Goal: Task Accomplishment & Management: Manage account settings

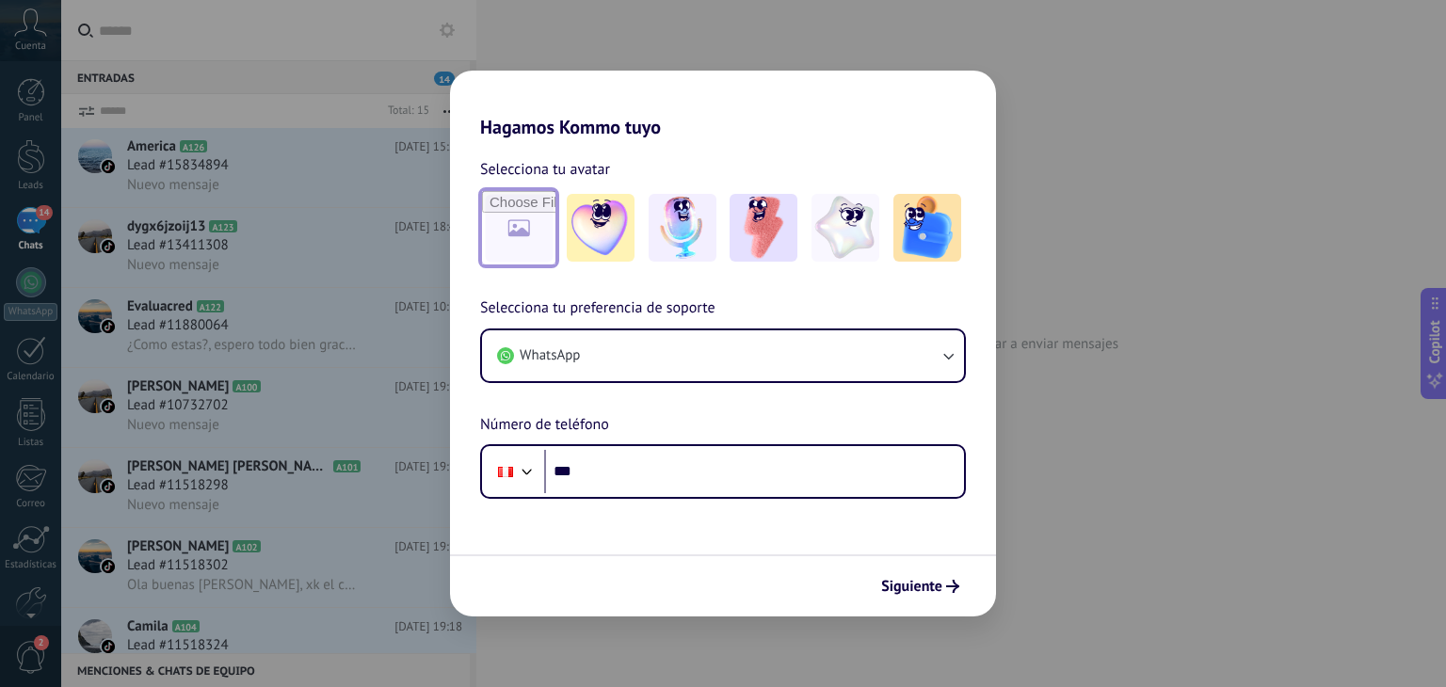
click at [500, 221] on input "file" at bounding box center [518, 227] width 73 height 73
type input "**********"
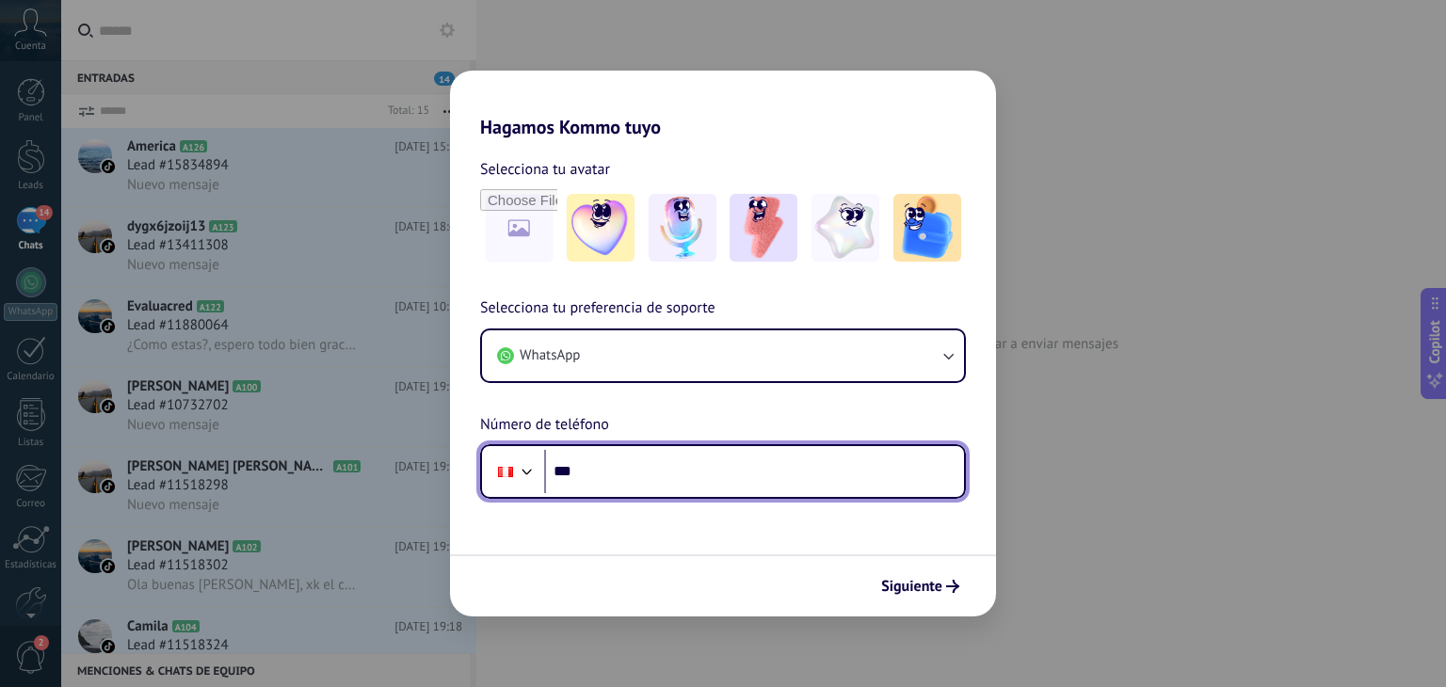
click at [661, 453] on input "***" at bounding box center [754, 471] width 420 height 43
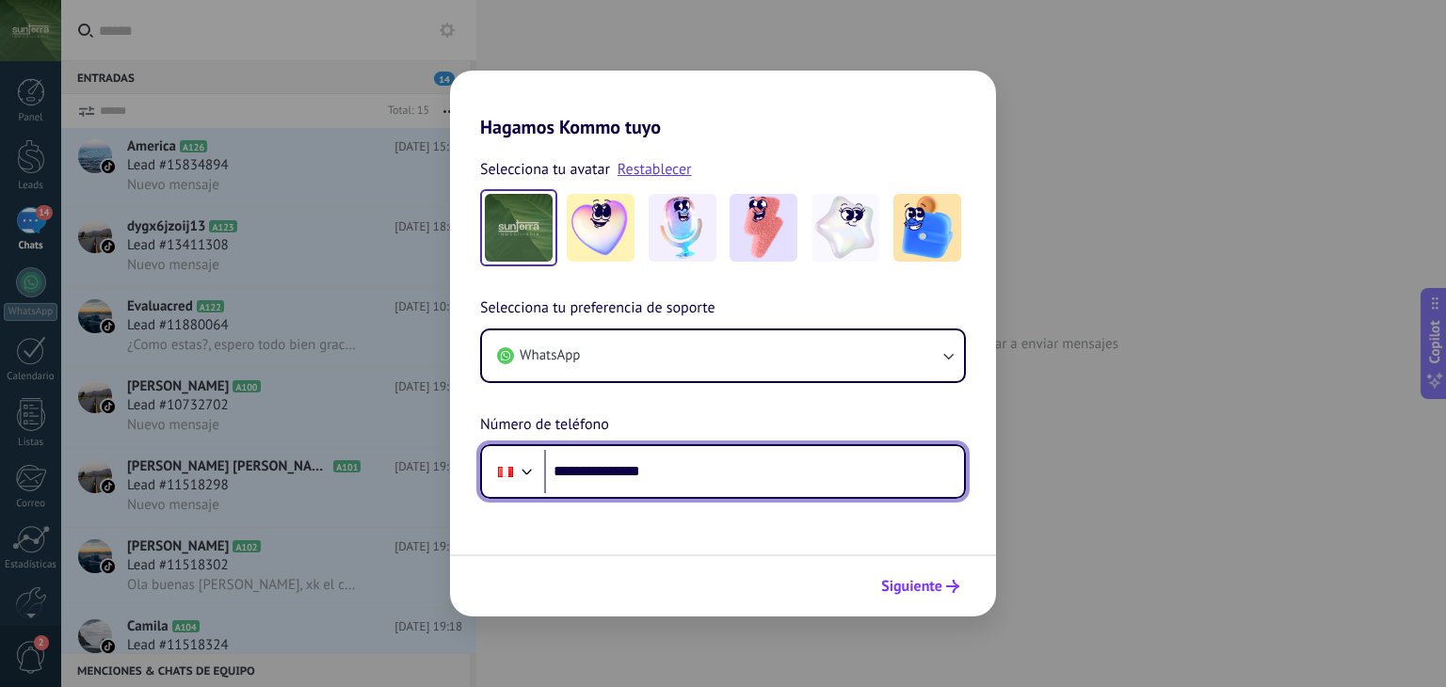
type input "**********"
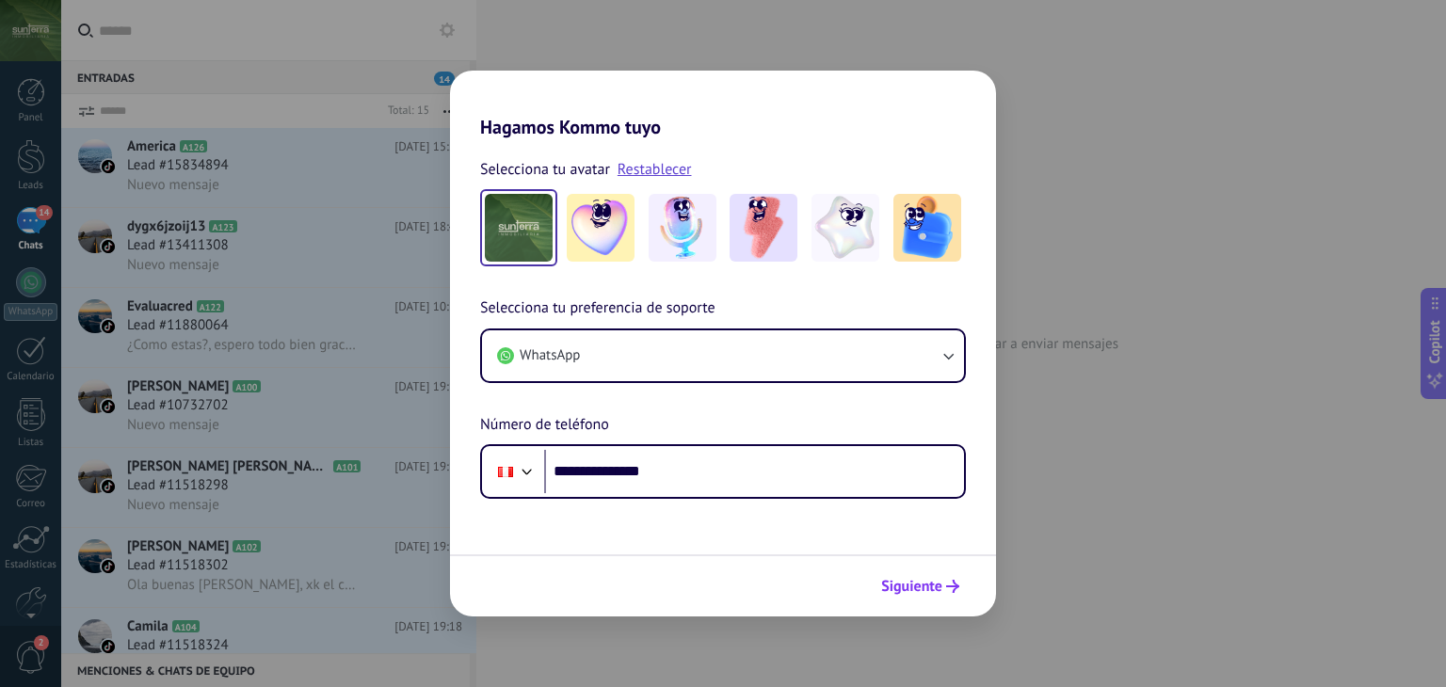
click at [898, 590] on span "Siguiente" at bounding box center [911, 586] width 61 height 13
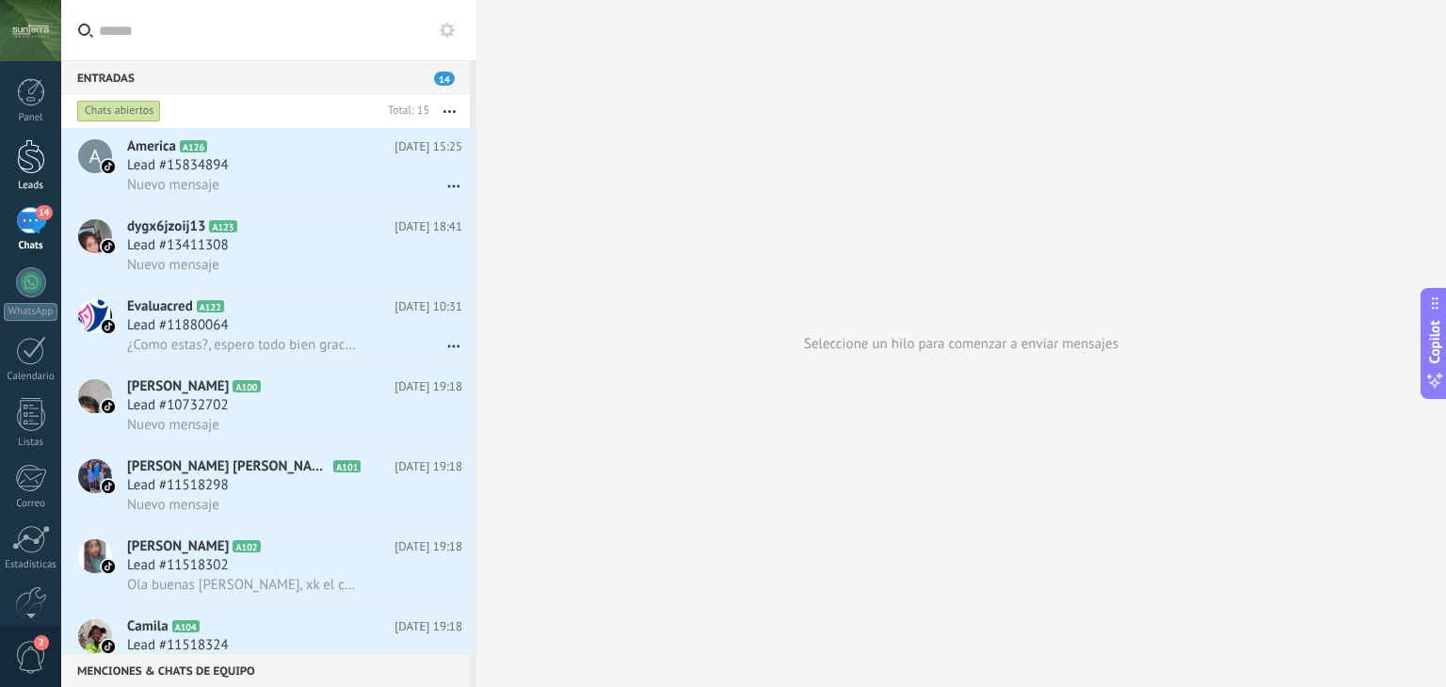
click at [42, 186] on div "Leads" at bounding box center [31, 186] width 55 height 12
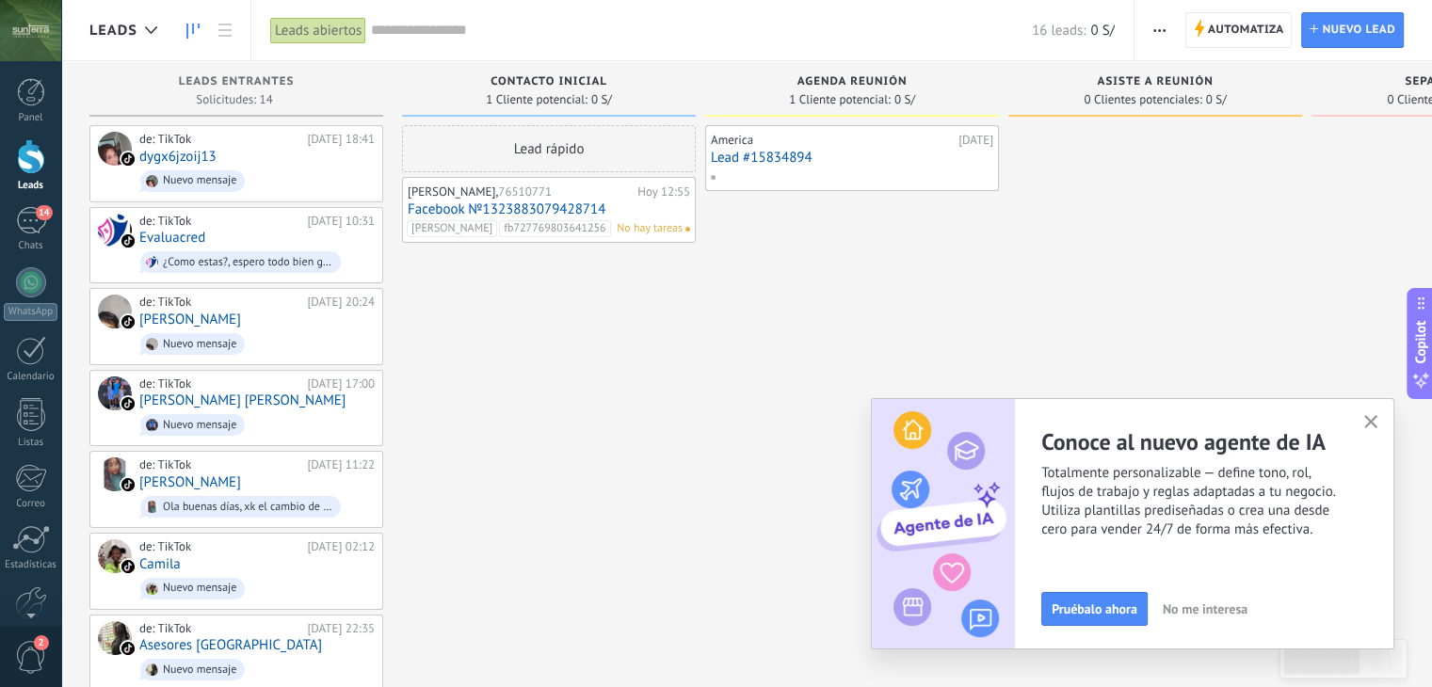
click at [477, 202] on link "Facebook №1323883079428714" at bounding box center [549, 210] width 283 height 16
click at [476, 202] on link "Facebook №1323883079428714" at bounding box center [549, 210] width 283 height 16
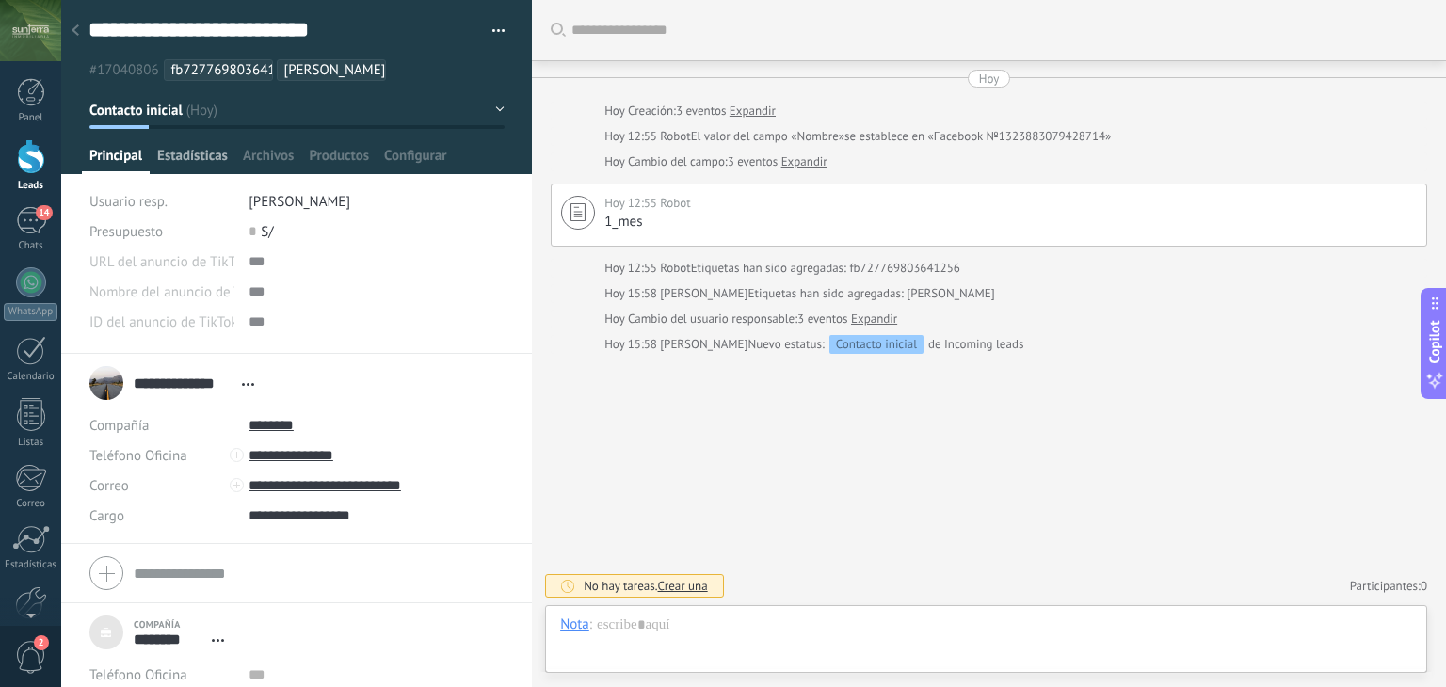
click at [201, 152] on span "Estadísticas" at bounding box center [192, 160] width 71 height 27
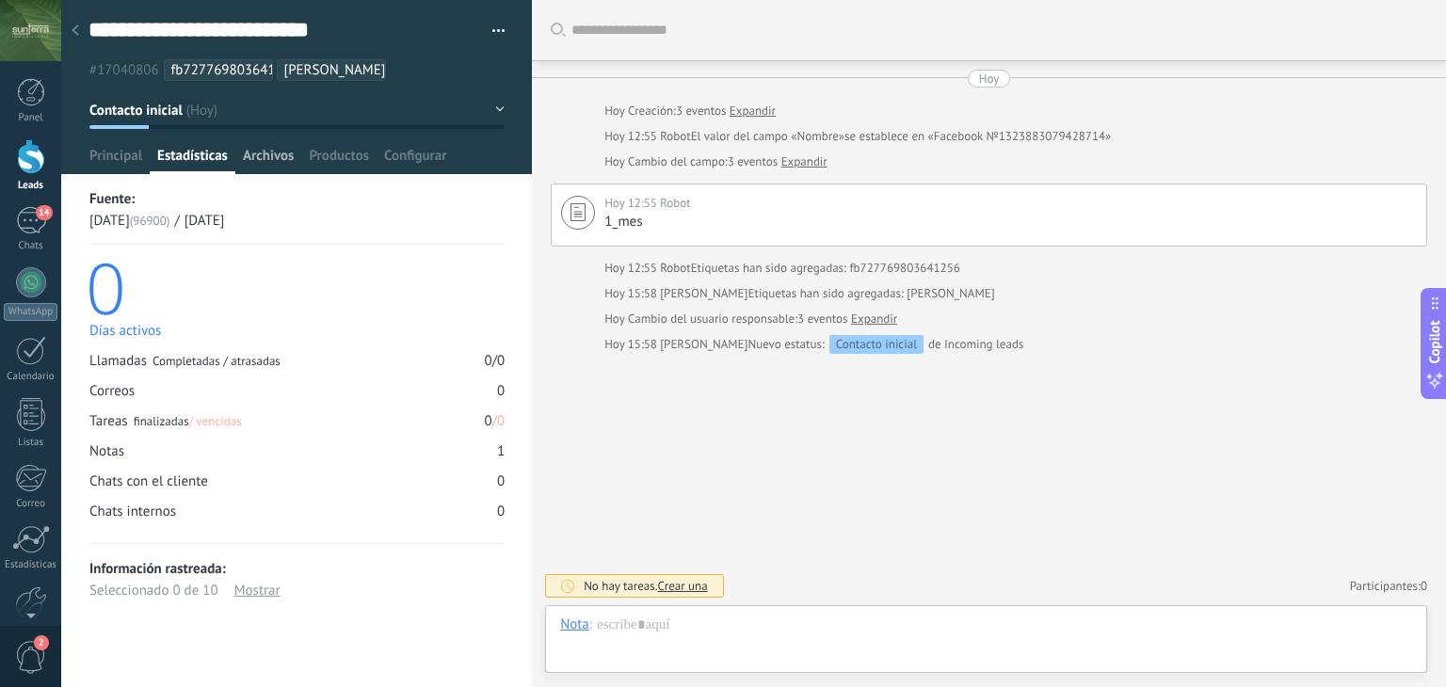
click at [260, 155] on span "Archivos" at bounding box center [268, 160] width 51 height 27
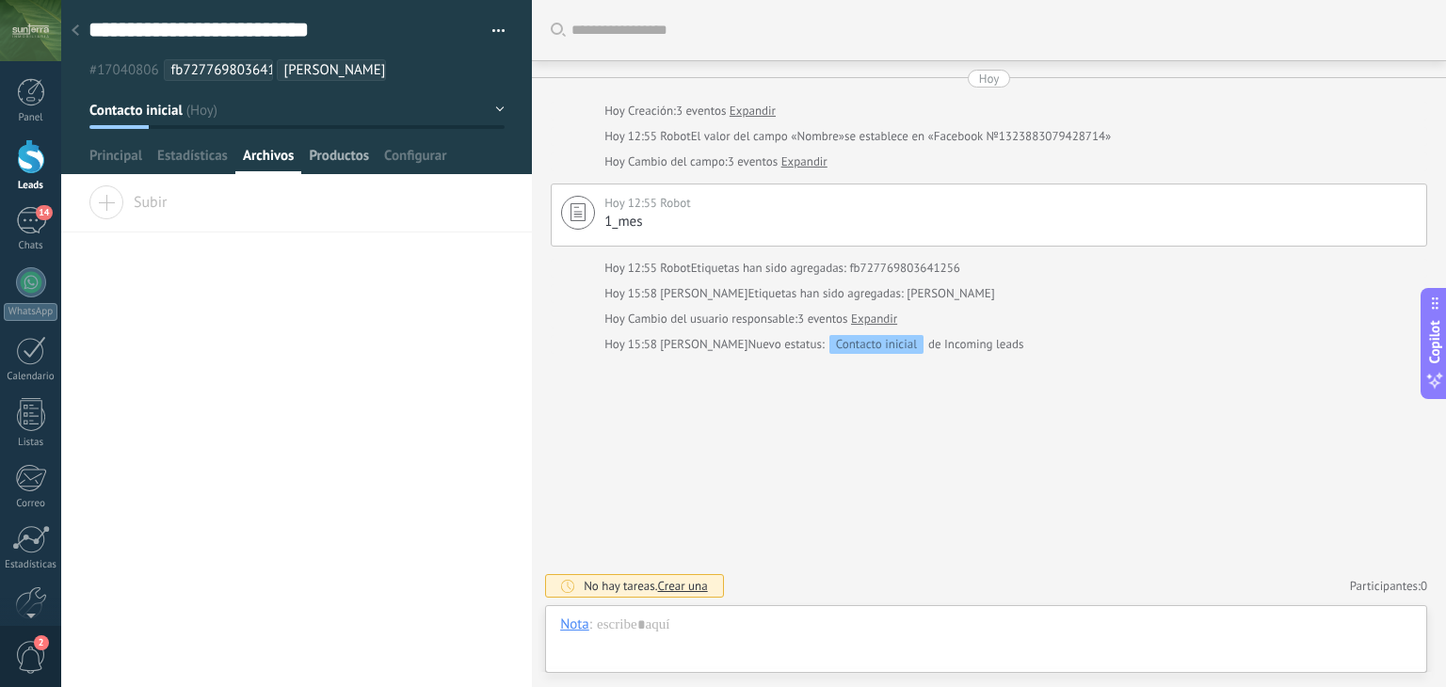
click at [353, 162] on span "Productos" at bounding box center [339, 160] width 60 height 27
click at [403, 157] on span "Configurar" at bounding box center [415, 160] width 62 height 27
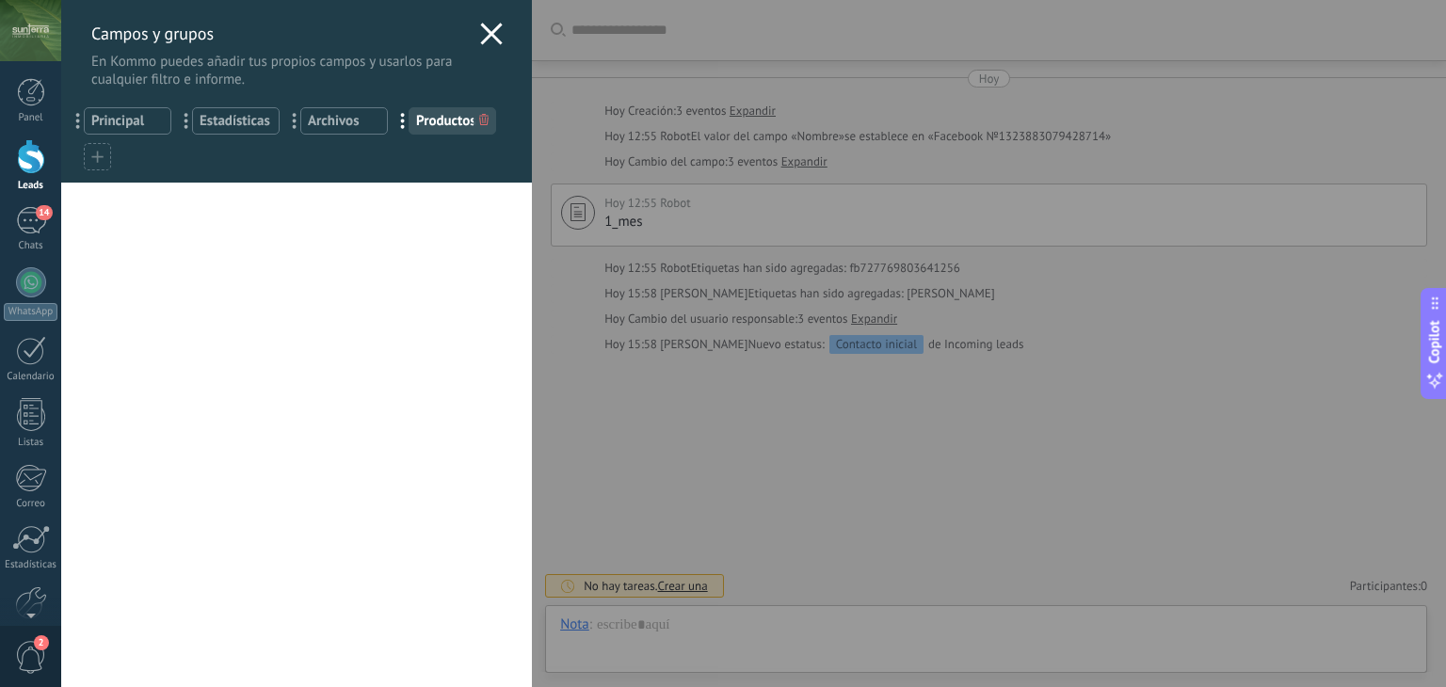
click at [488, 34] on icon at bounding box center [491, 34] width 23 height 23
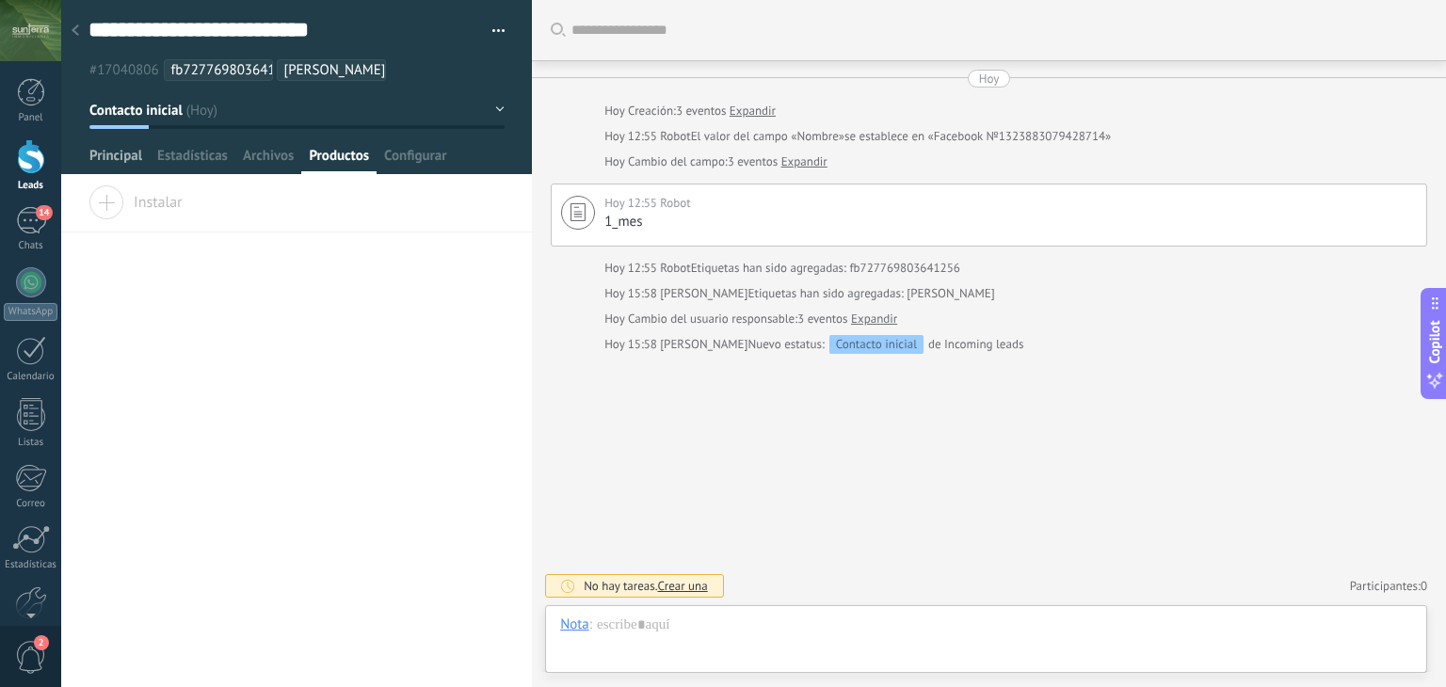
click at [116, 147] on span "Principal" at bounding box center [115, 160] width 53 height 27
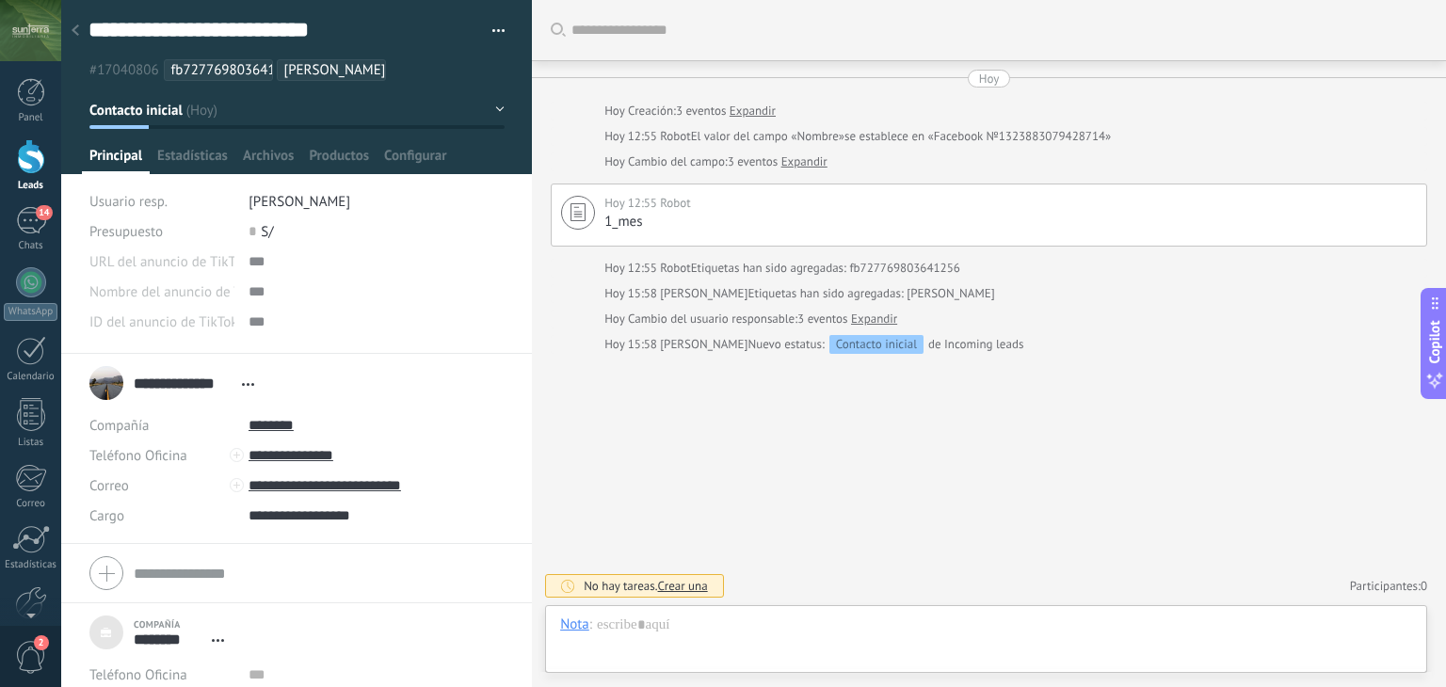
click at [287, 63] on span "Noeli" at bounding box center [335, 70] width 102 height 18
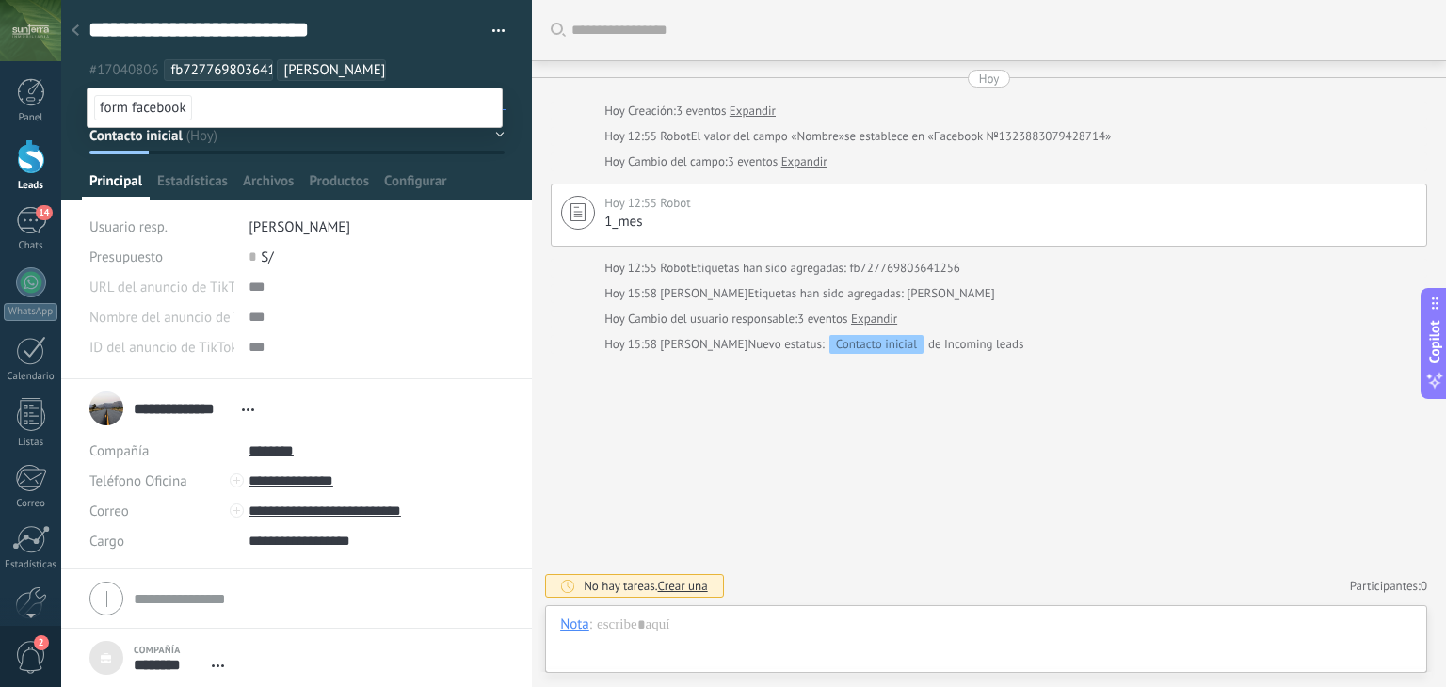
click at [301, 69] on span "Noeli" at bounding box center [335, 70] width 102 height 18
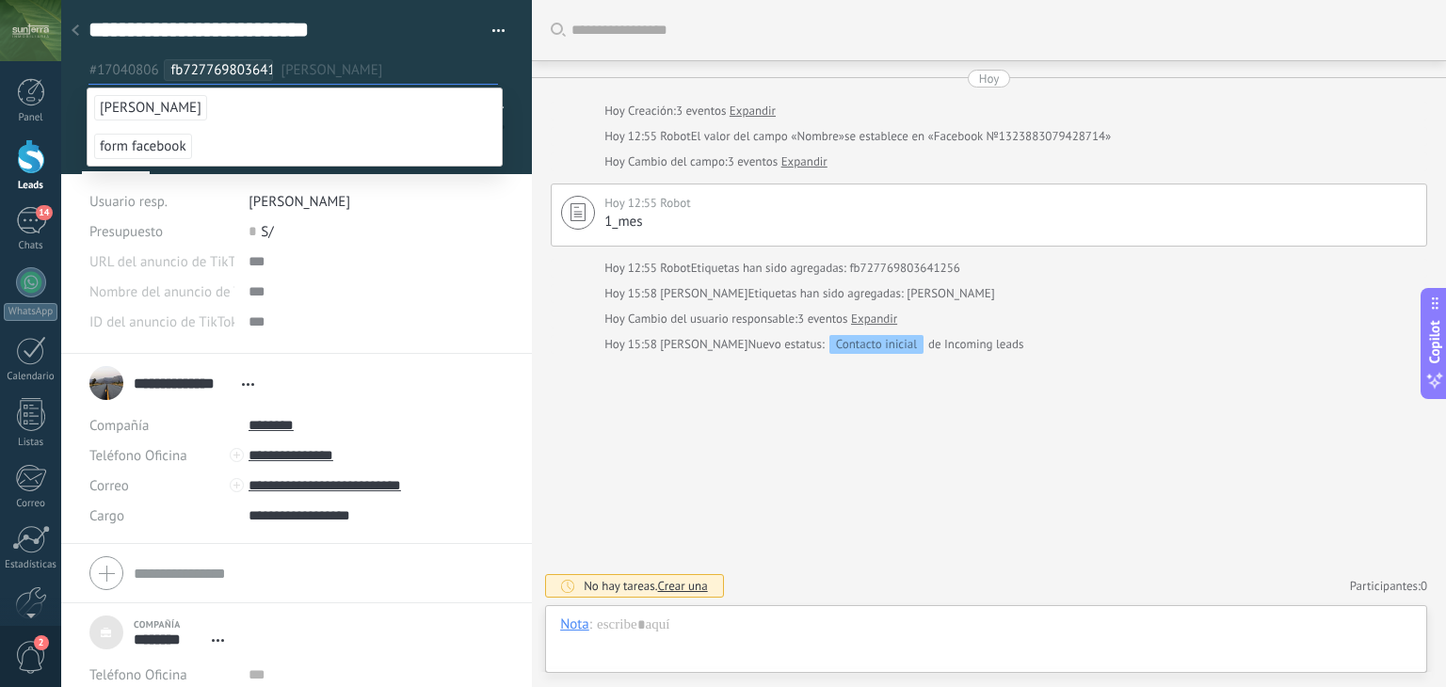
click at [301, 69] on input "text" at bounding box center [390, 70] width 217 height 20
click at [164, 105] on li "Noeli" at bounding box center [295, 108] width 414 height 39
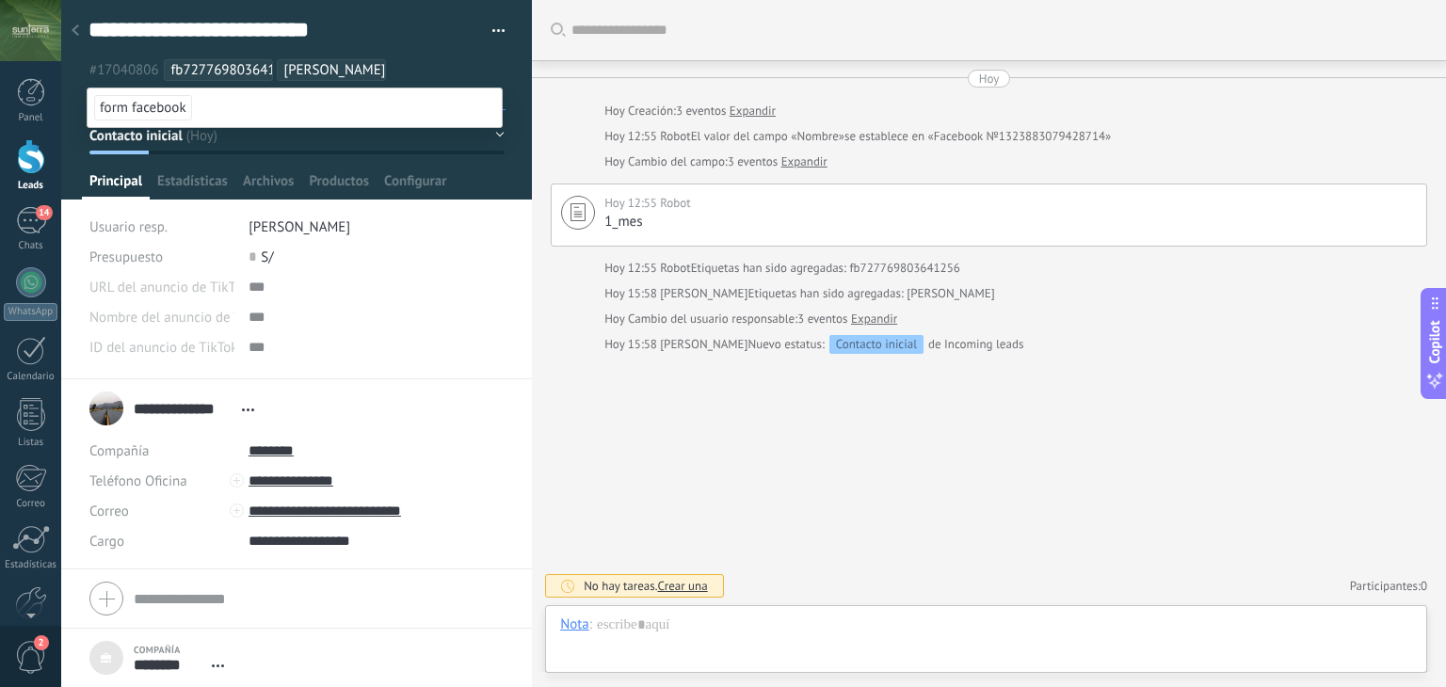
click at [299, 73] on span "Noeli" at bounding box center [335, 70] width 102 height 18
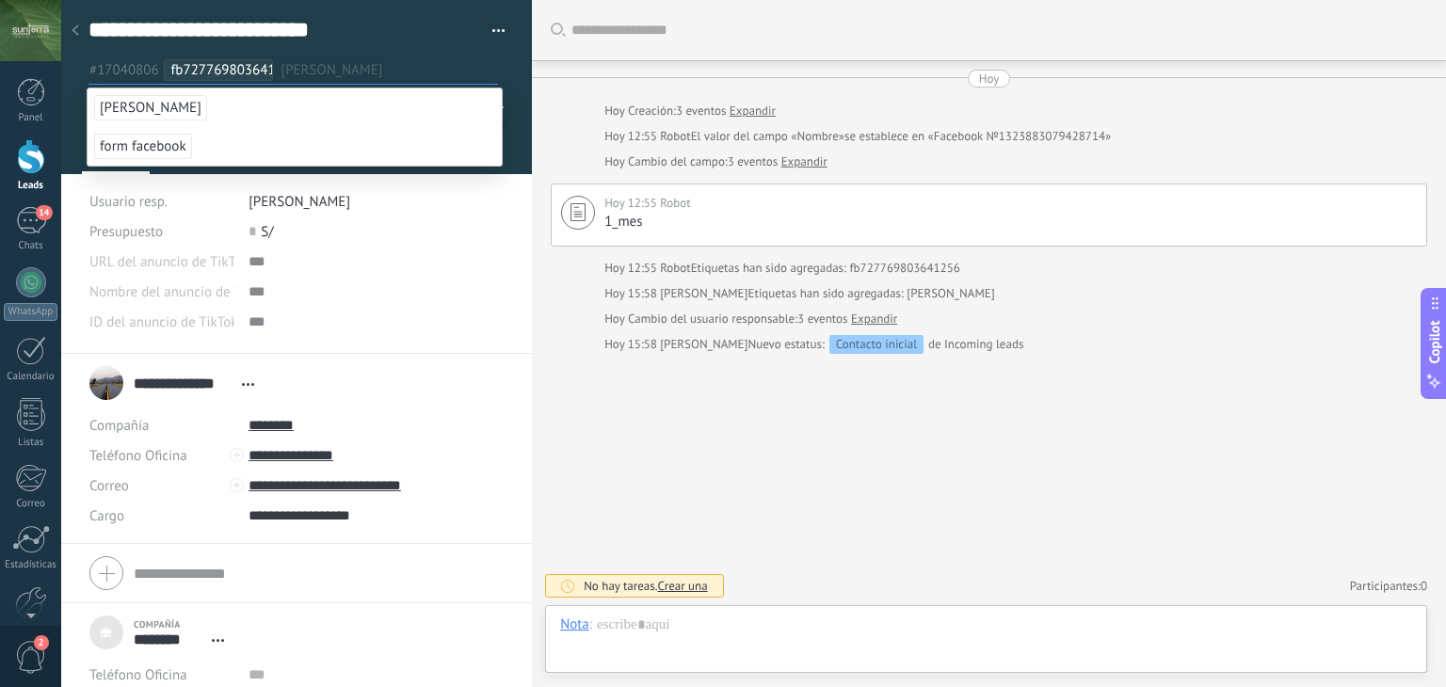
click at [299, 73] on input "text" at bounding box center [390, 70] width 217 height 20
click at [127, 104] on span "Noeli" at bounding box center [150, 107] width 113 height 25
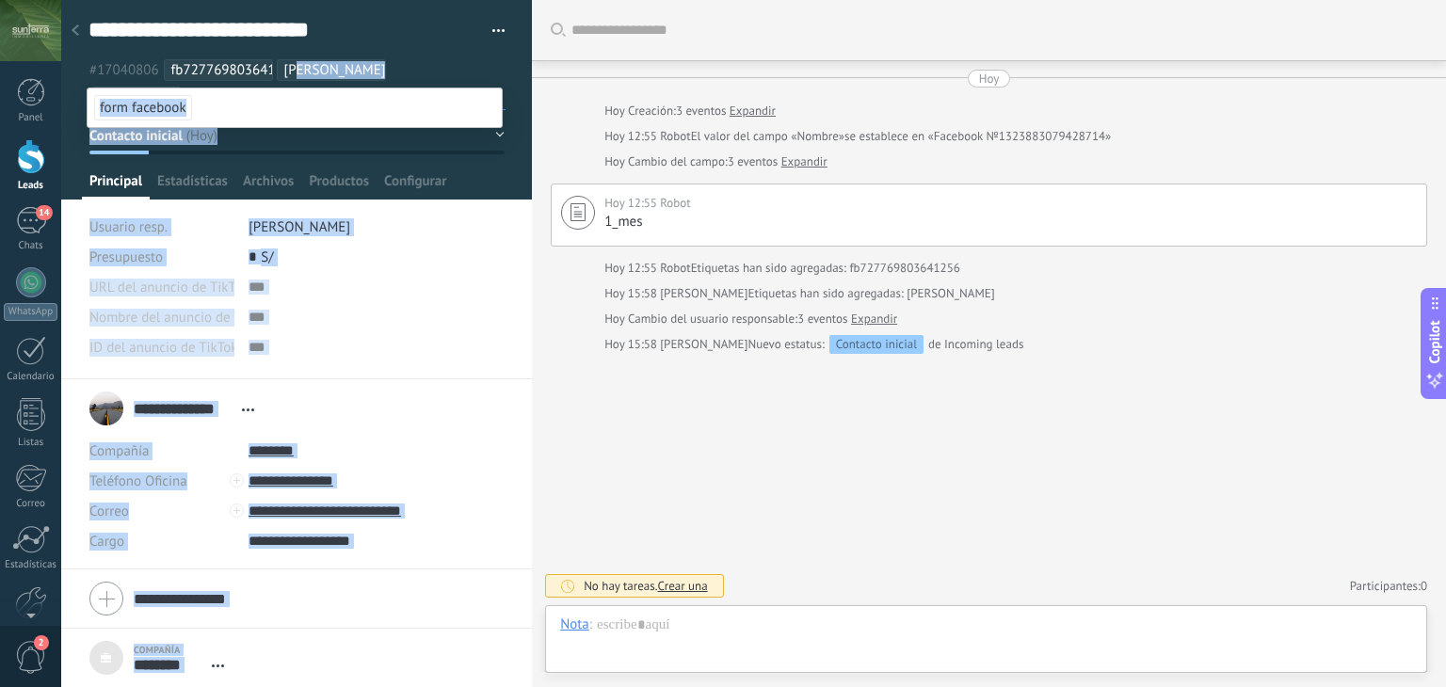
drag, startPoint x: 301, startPoint y: 73, endPoint x: 309, endPoint y: 88, distance: 16.8
click at [309, 88] on div "**********" at bounding box center [296, 343] width 471 height 687
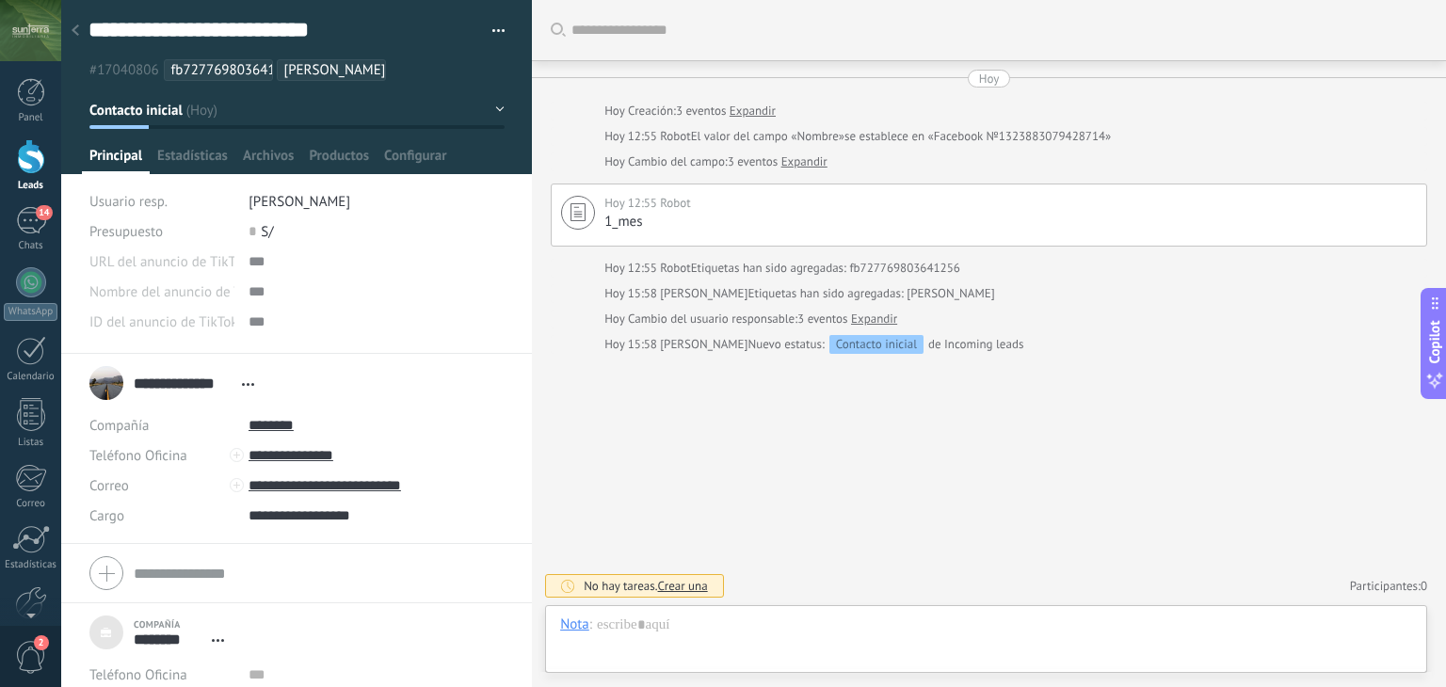
click at [498, 30] on button "button" at bounding box center [491, 31] width 27 height 28
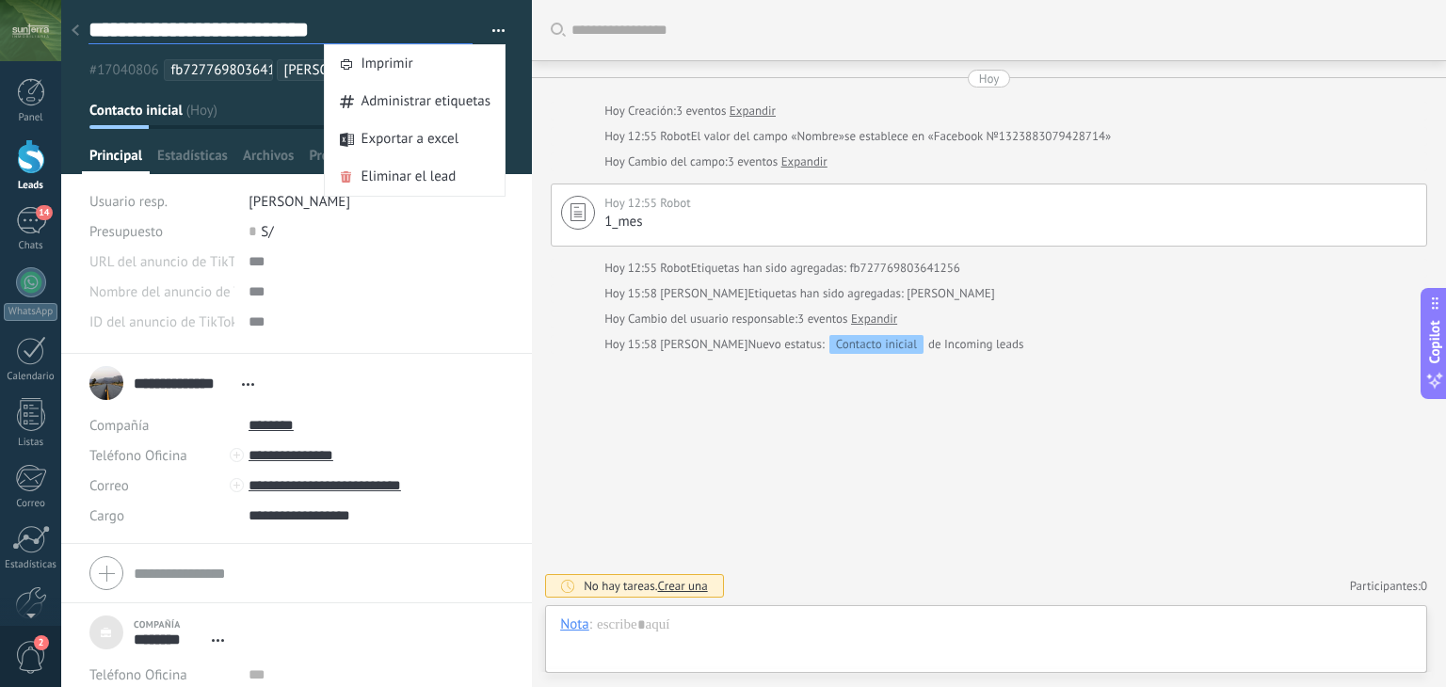
click at [425, 27] on textarea "**********" at bounding box center [281, 30] width 384 height 28
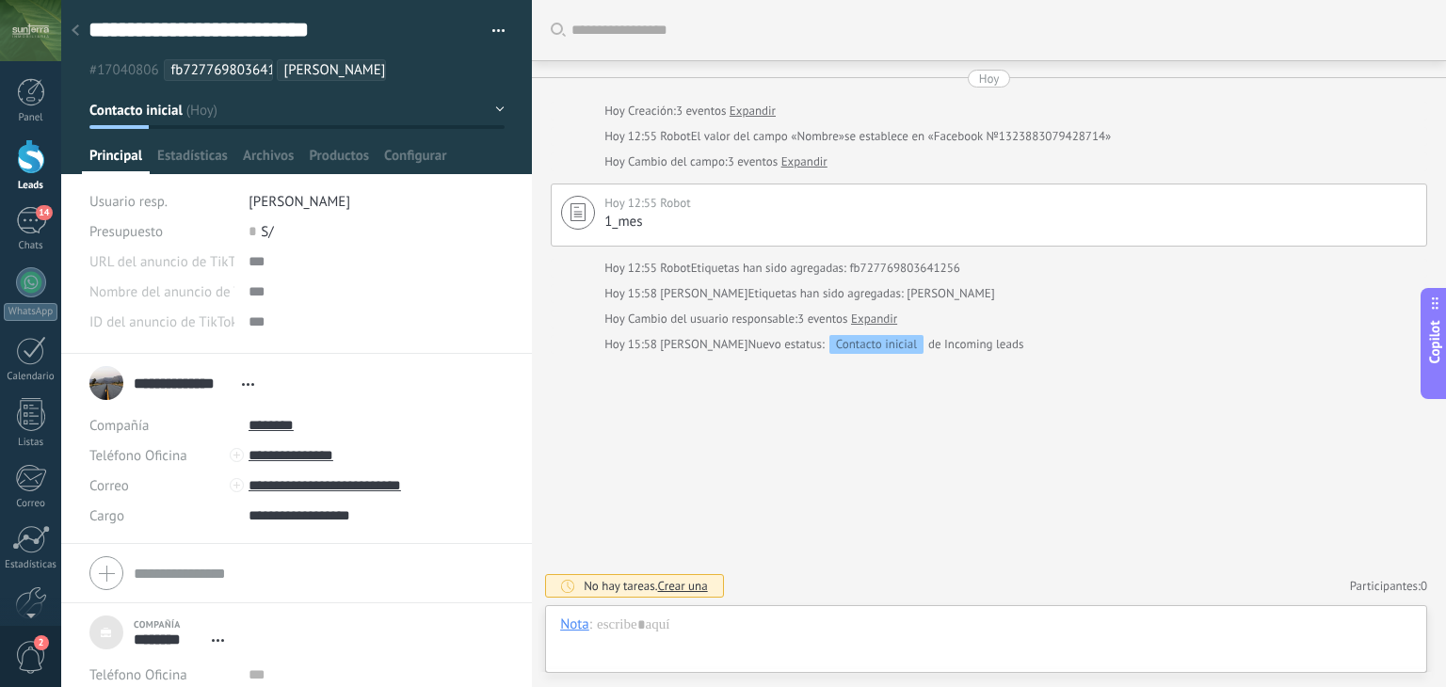
click at [374, 85] on div "**********" at bounding box center [297, 73] width 472 height 147
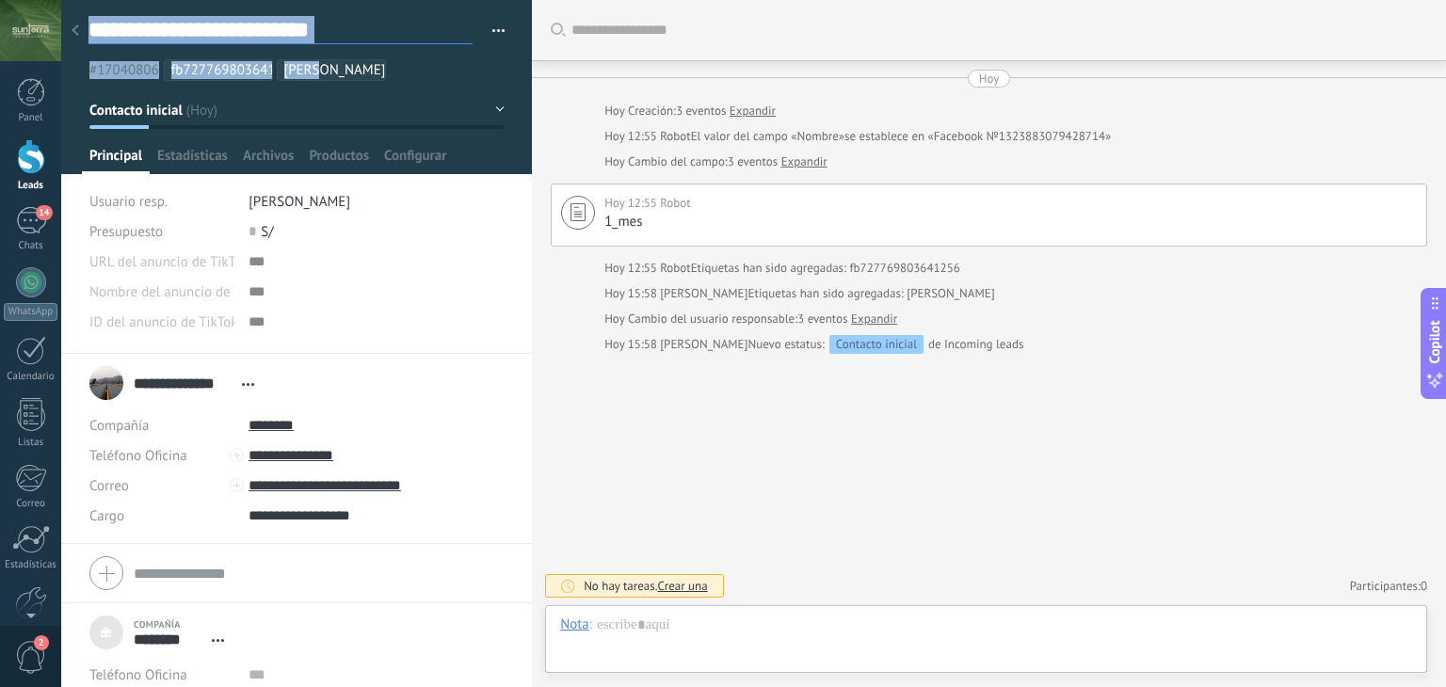
click at [392, 44] on div "**********" at bounding box center [297, 30] width 417 height 29
click at [367, 72] on ul "#17040806 fb727769803641256 Noeli" at bounding box center [293, 69] width 413 height 25
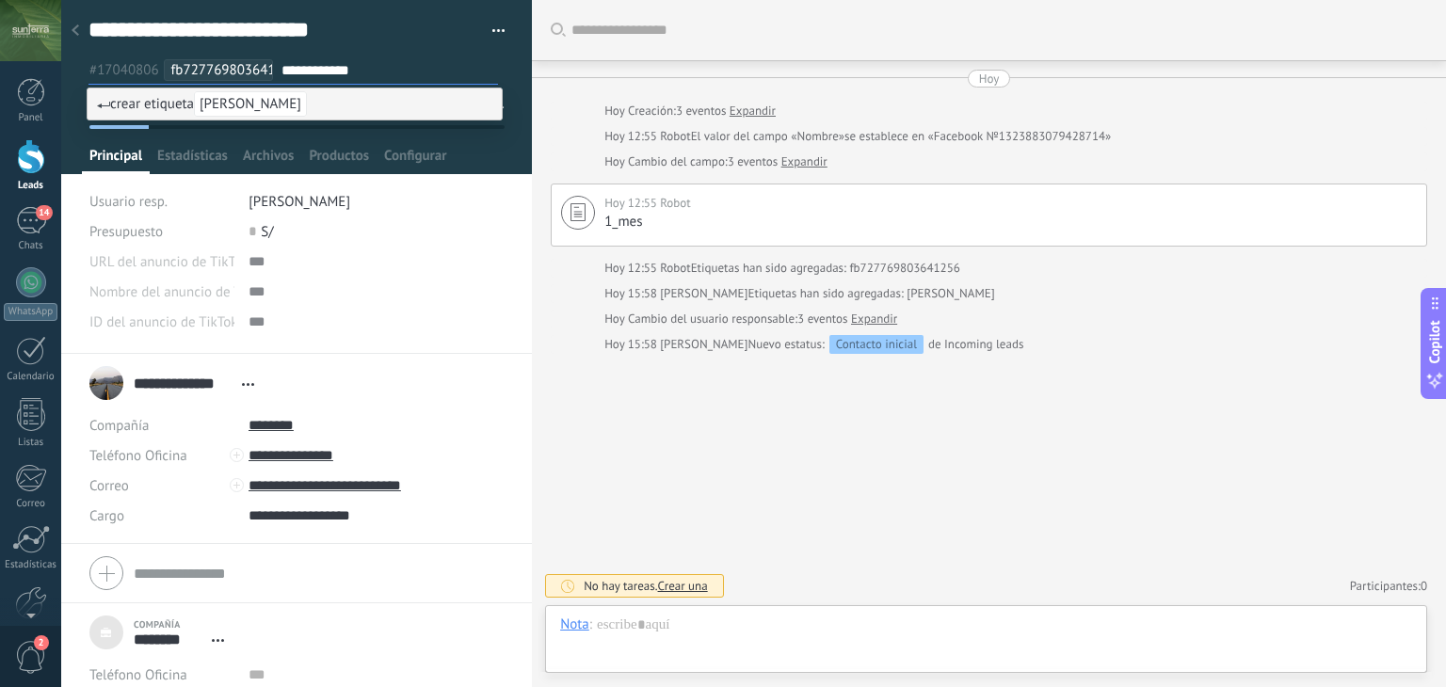
type input "**********"
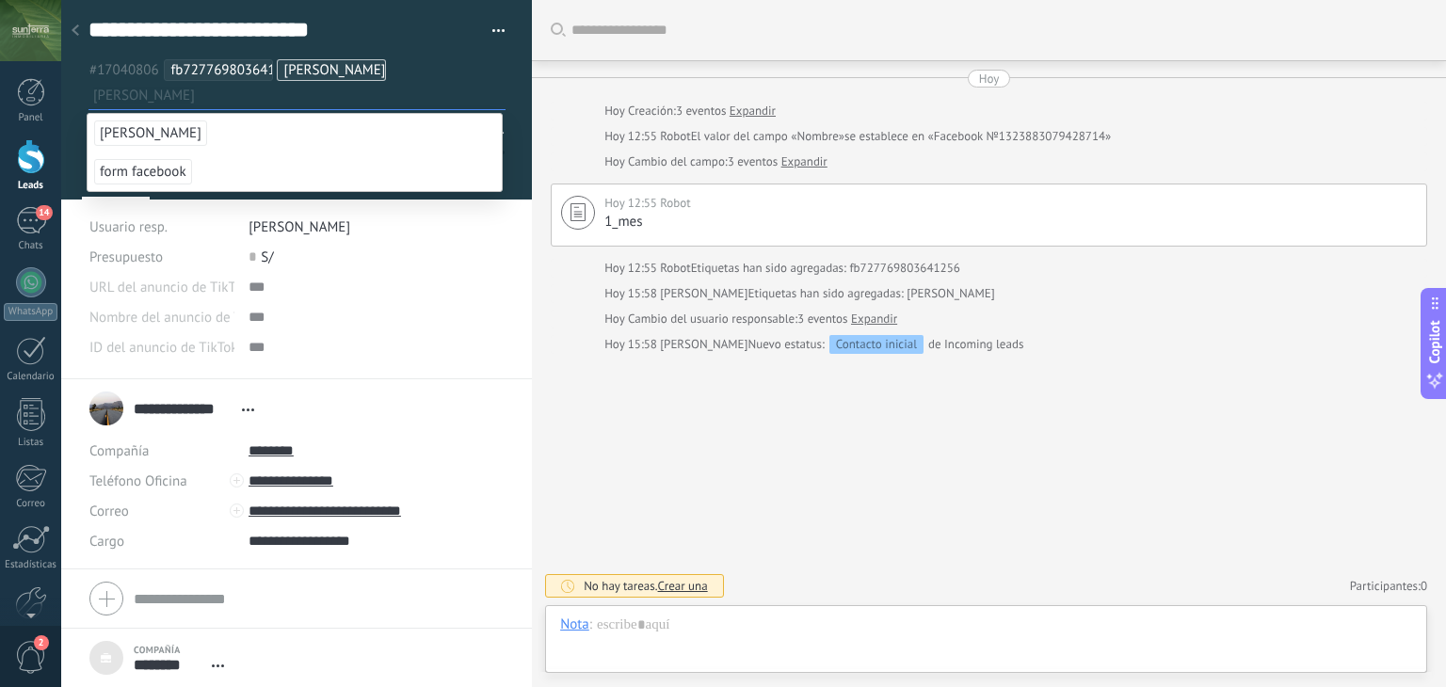
click at [461, 97] on input "text" at bounding box center [299, 96] width 412 height 20
click at [381, 268] on div "0 S/" at bounding box center [377, 257] width 256 height 30
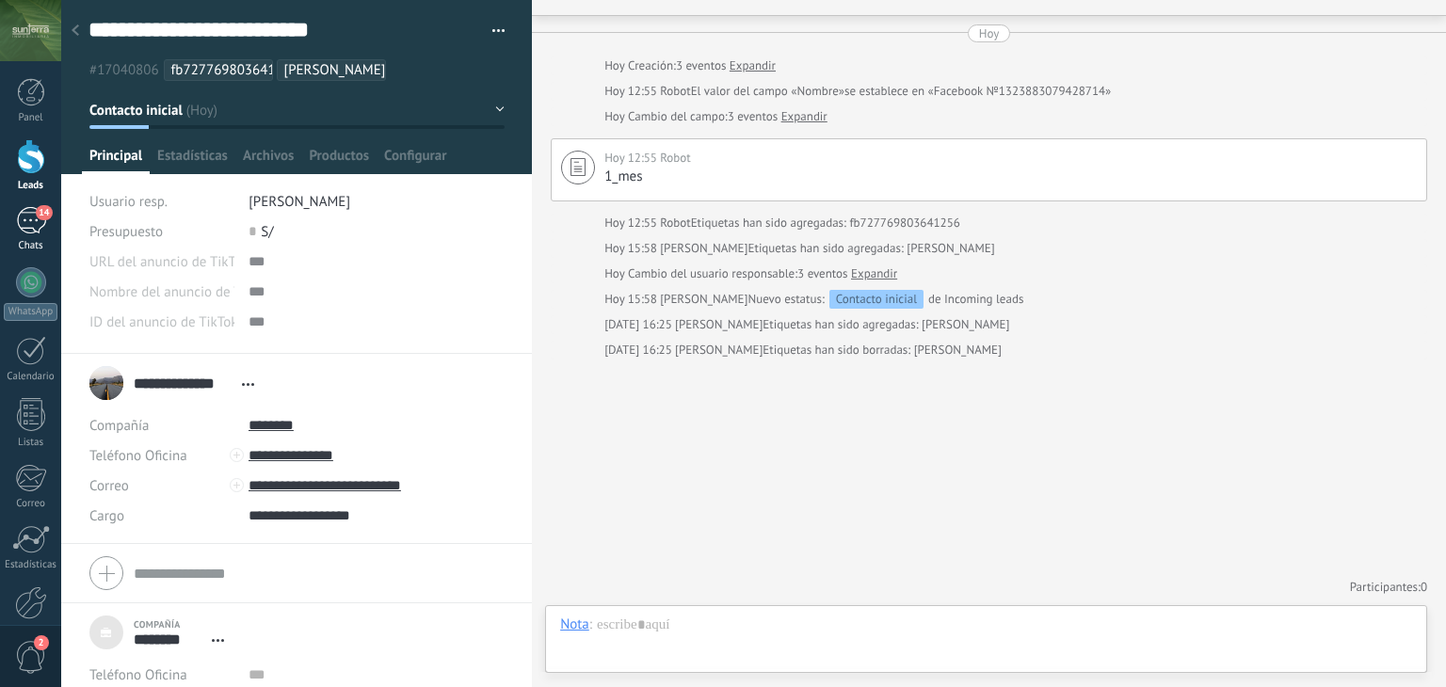
scroll to position [19, 0]
click at [24, 208] on div "14" at bounding box center [31, 220] width 30 height 27
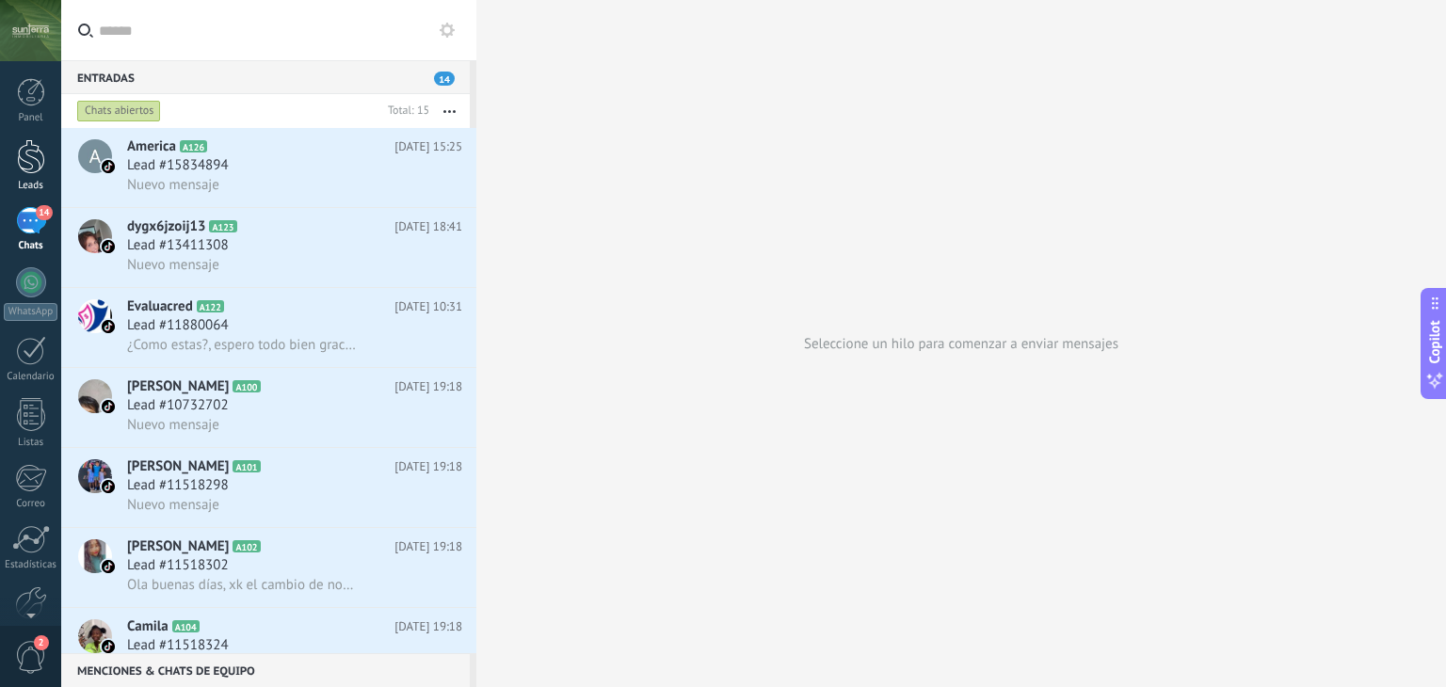
click at [37, 157] on div at bounding box center [31, 156] width 28 height 35
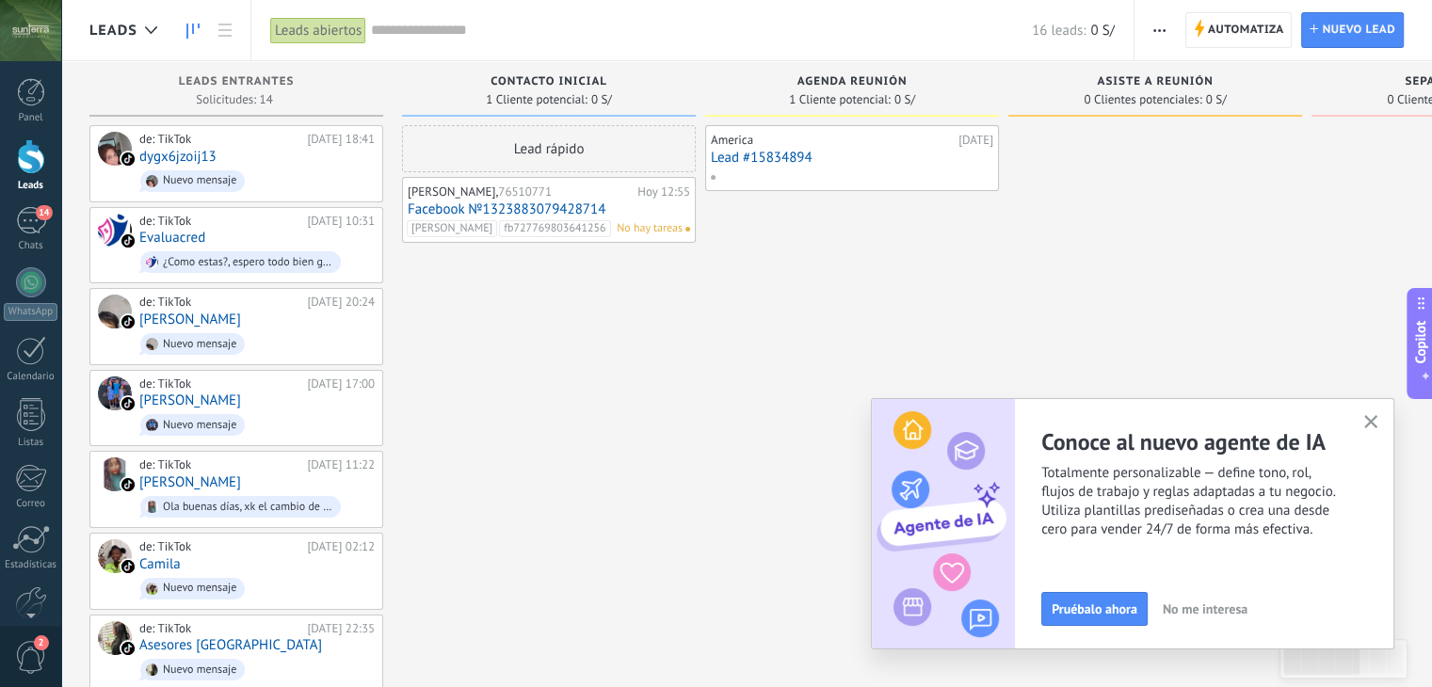
click at [1369, 422] on use "button" at bounding box center [1371, 422] width 14 height 14
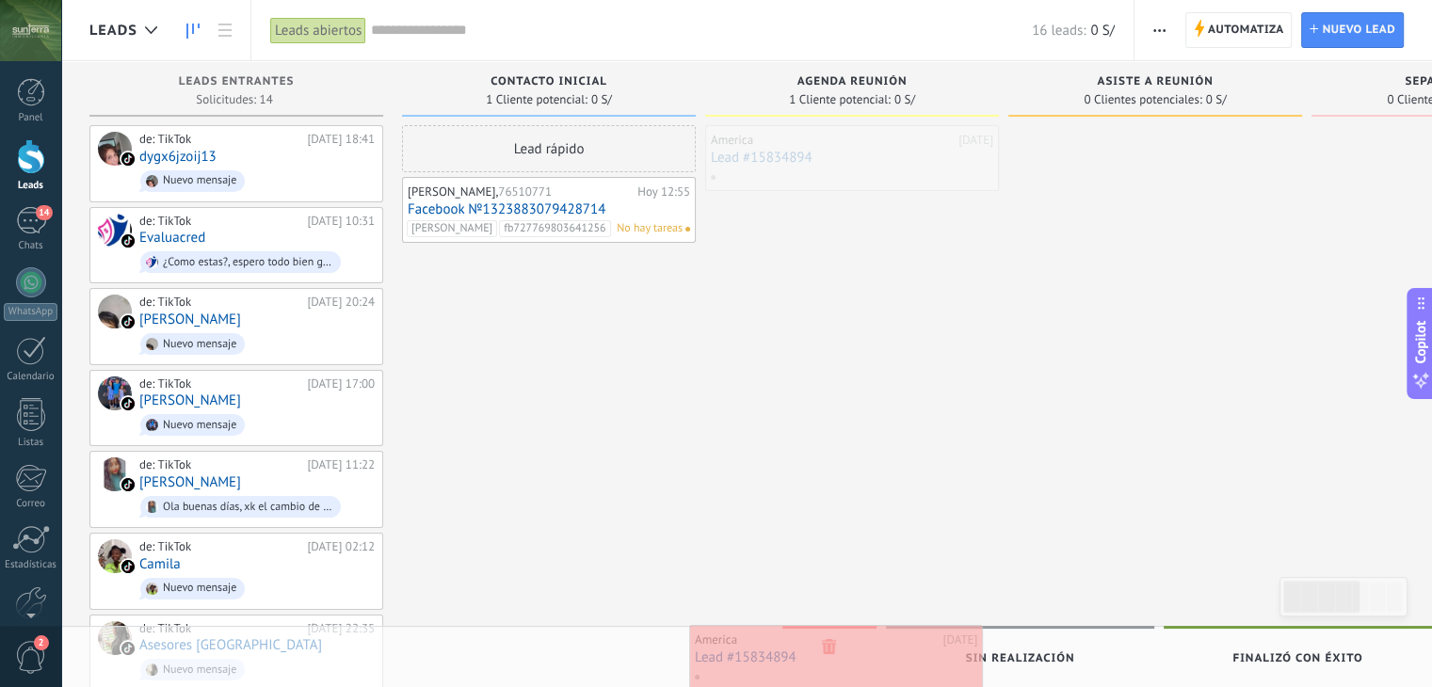
drag, startPoint x: 874, startPoint y: 148, endPoint x: 857, endPoint y: 647, distance: 499.4
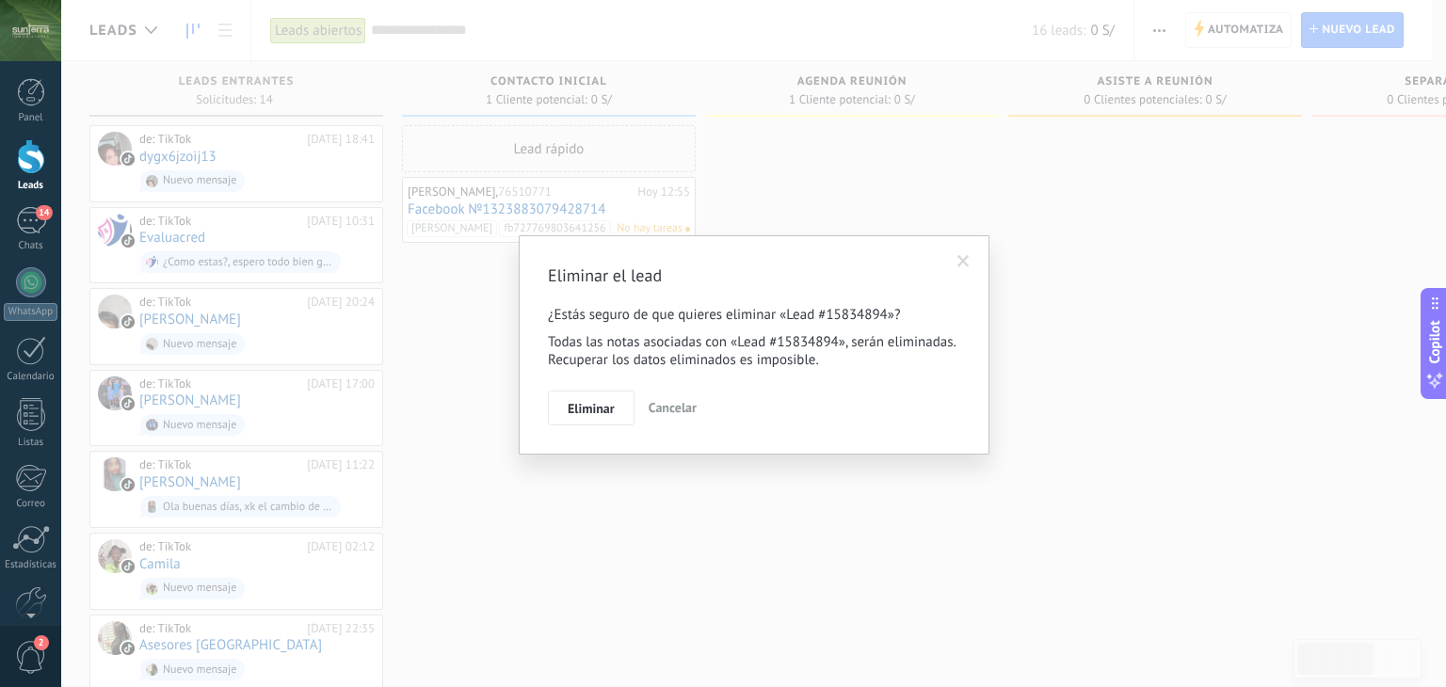
click at [956, 255] on span at bounding box center [963, 262] width 31 height 32
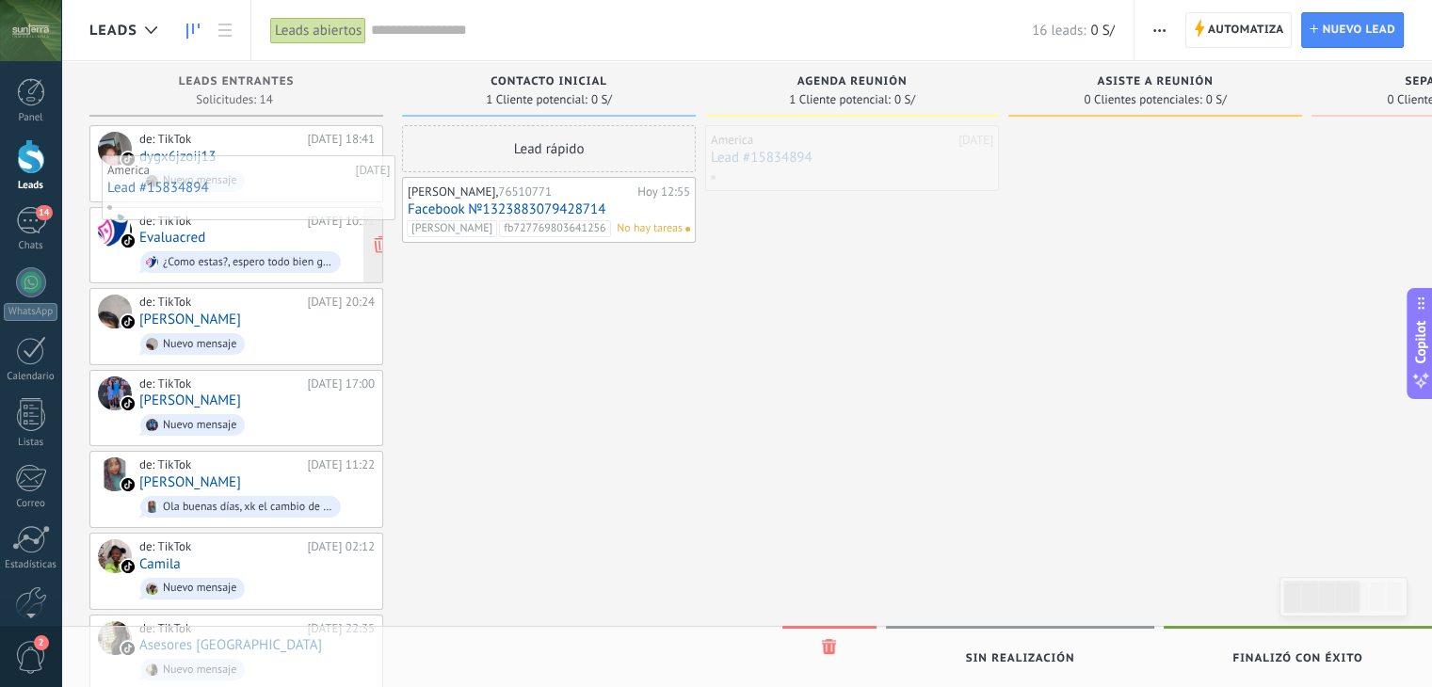
drag, startPoint x: 786, startPoint y: 178, endPoint x: 164, endPoint y: 214, distance: 623.5
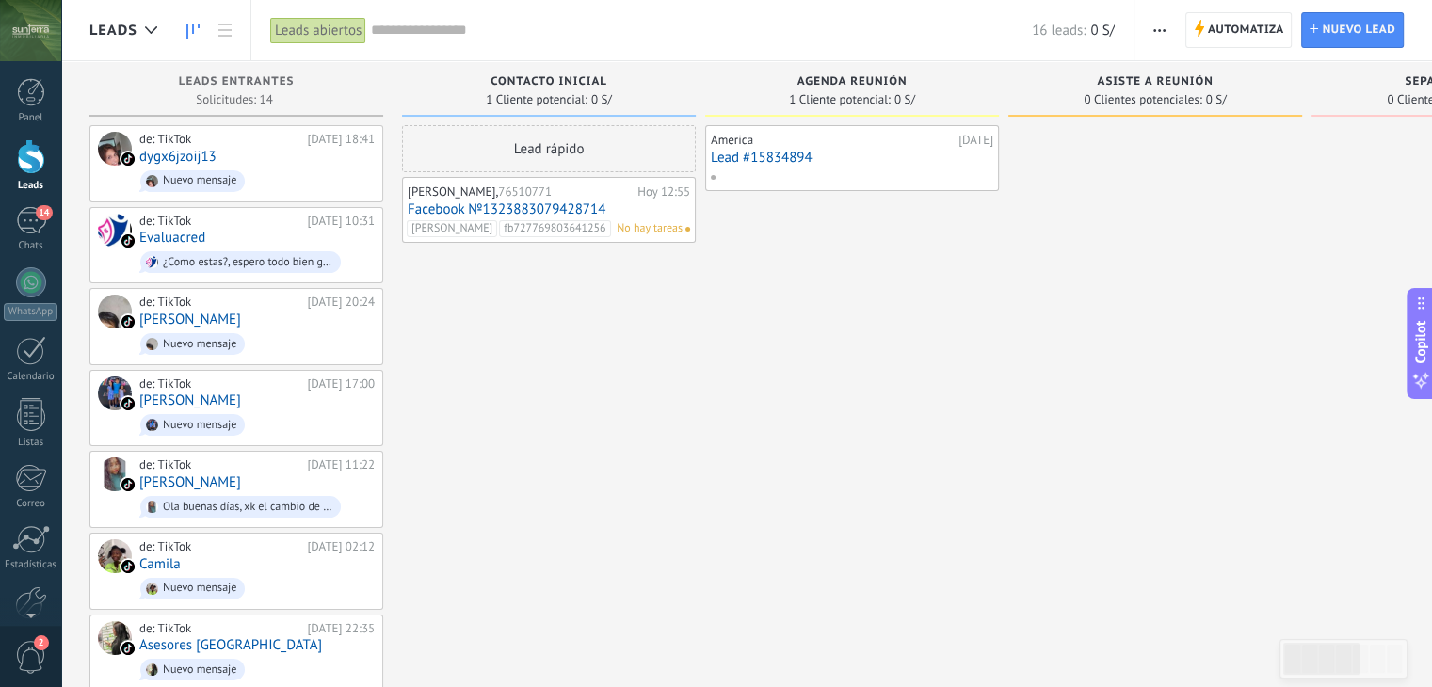
click at [904, 141] on div "America" at bounding box center [832, 140] width 243 height 15
click at [885, 148] on div "America 30.09.2025 Lead #15834894" at bounding box center [852, 158] width 283 height 55
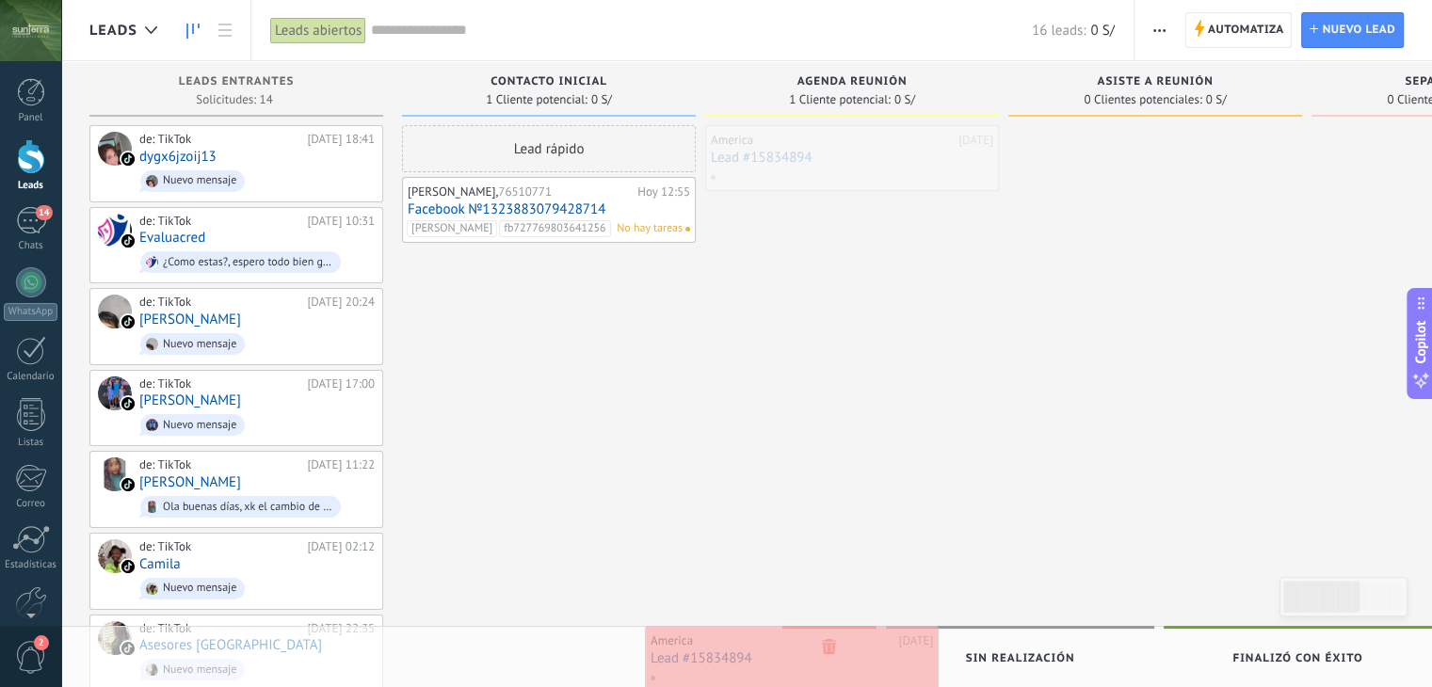
drag, startPoint x: 885, startPoint y: 148, endPoint x: 826, endPoint y: 644, distance: 499.8
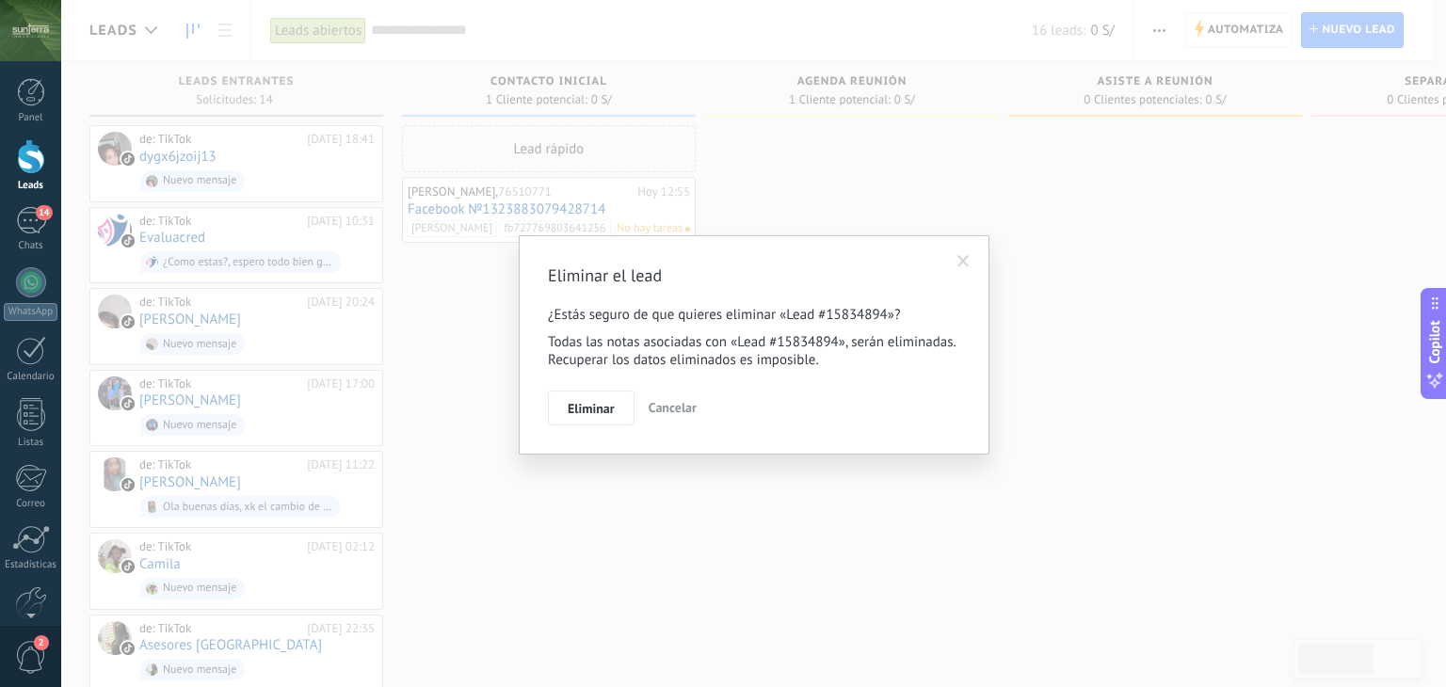
click at [588, 412] on span "Eliminar" at bounding box center [591, 408] width 47 height 13
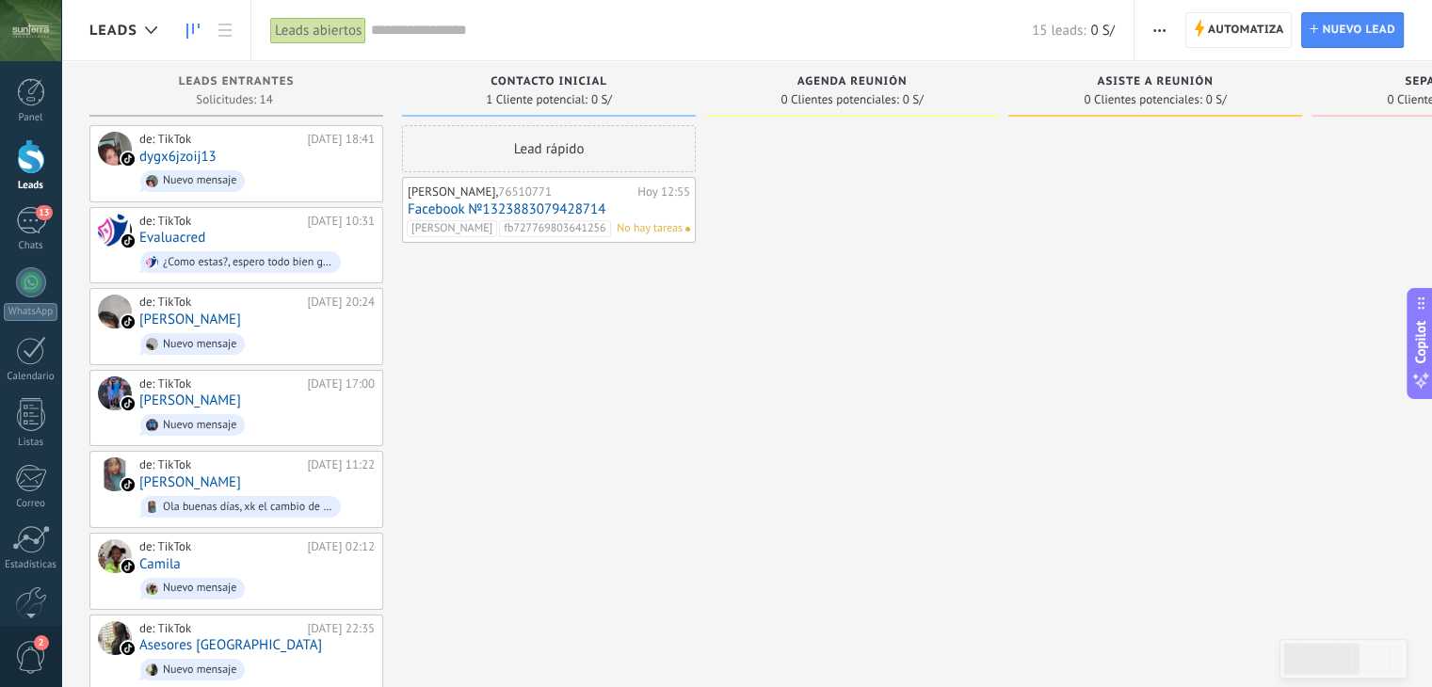
click at [829, 486] on div at bounding box center [852, 693] width 294 height 1137
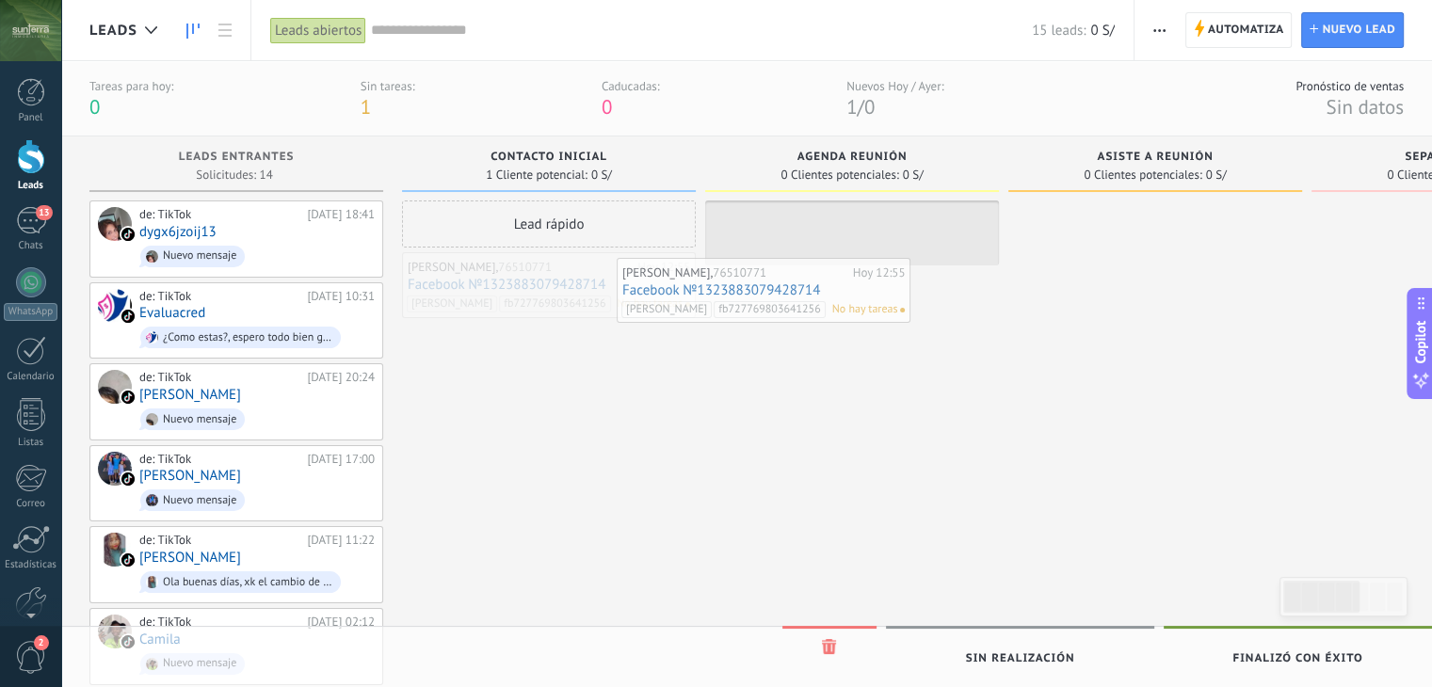
drag, startPoint x: 623, startPoint y: 263, endPoint x: 873, endPoint y: 259, distance: 249.6
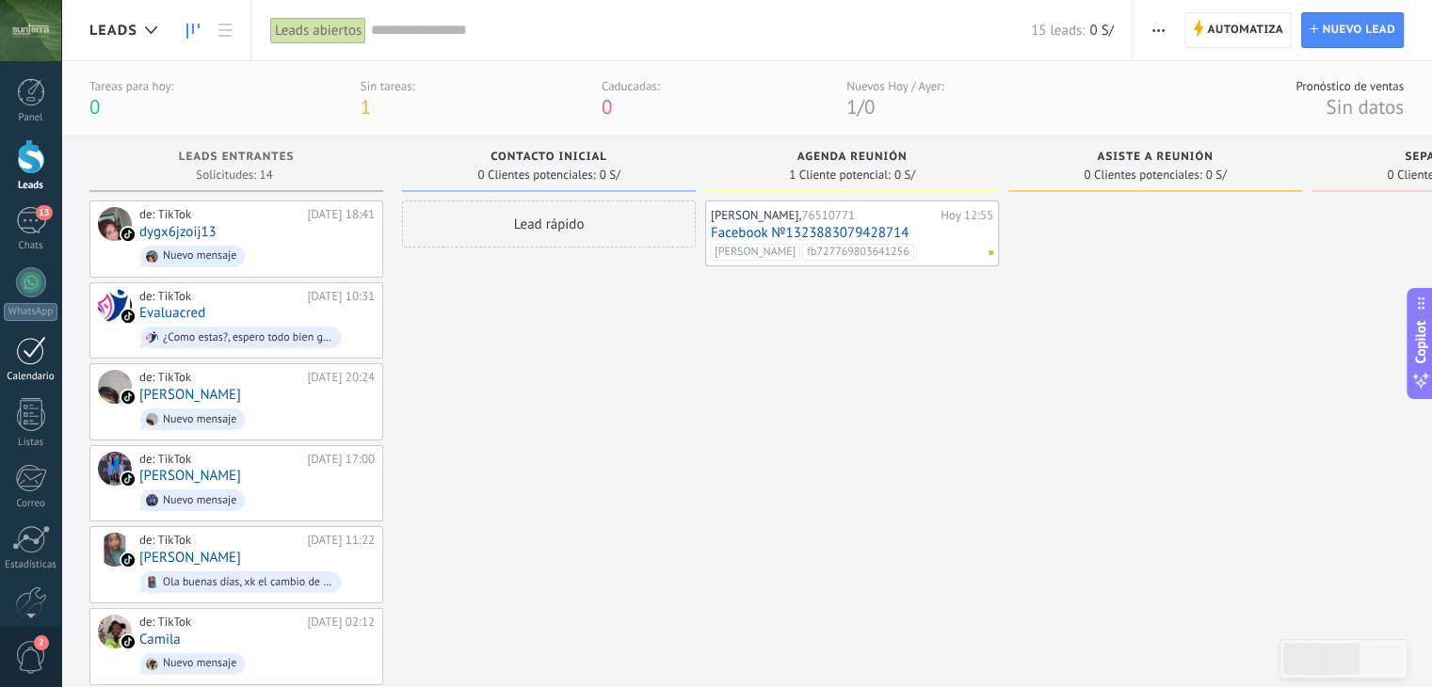
click at [35, 359] on div at bounding box center [31, 350] width 30 height 29
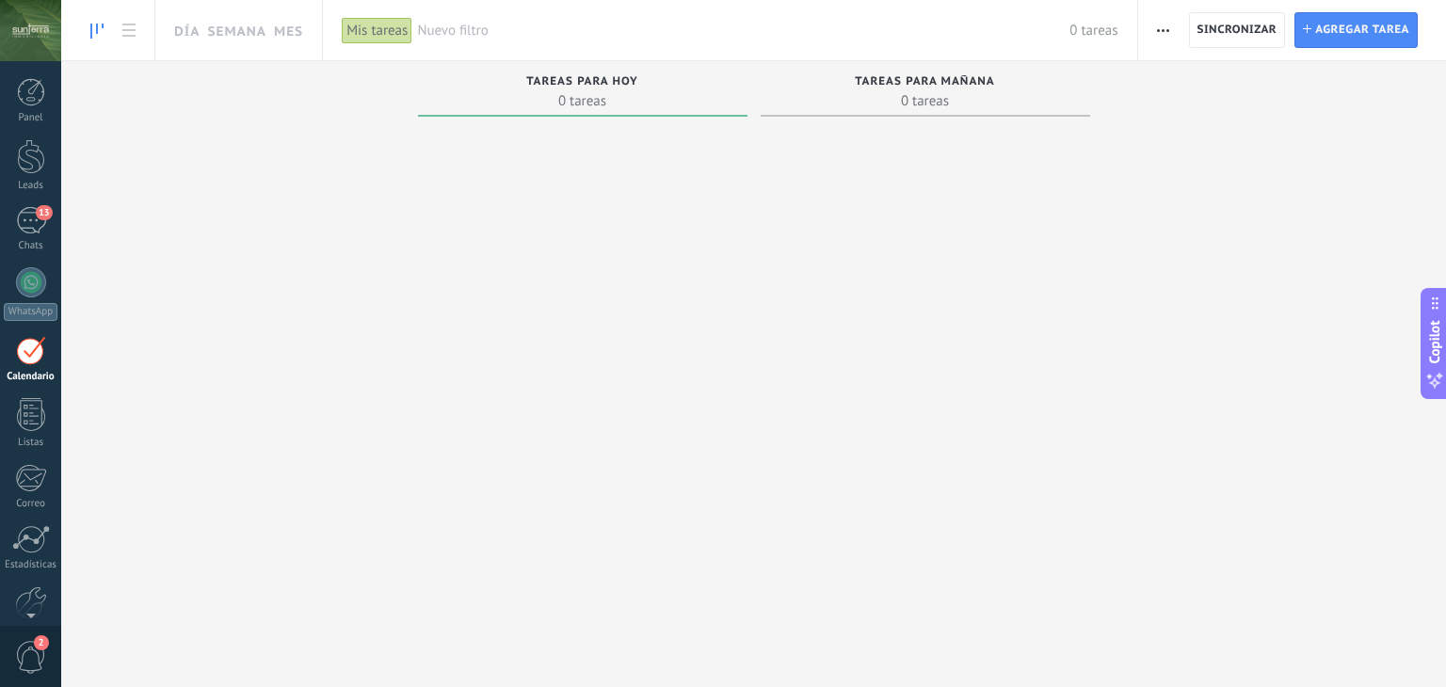
click at [567, 95] on span "0 tareas" at bounding box center [583, 100] width 311 height 19
drag, startPoint x: 581, startPoint y: 186, endPoint x: 583, endPoint y: 219, distance: 34.0
click at [582, 188] on div at bounding box center [583, 382] width 330 height 516
click at [584, 225] on div at bounding box center [583, 382] width 330 height 516
click at [32, 417] on div at bounding box center [31, 414] width 28 height 33
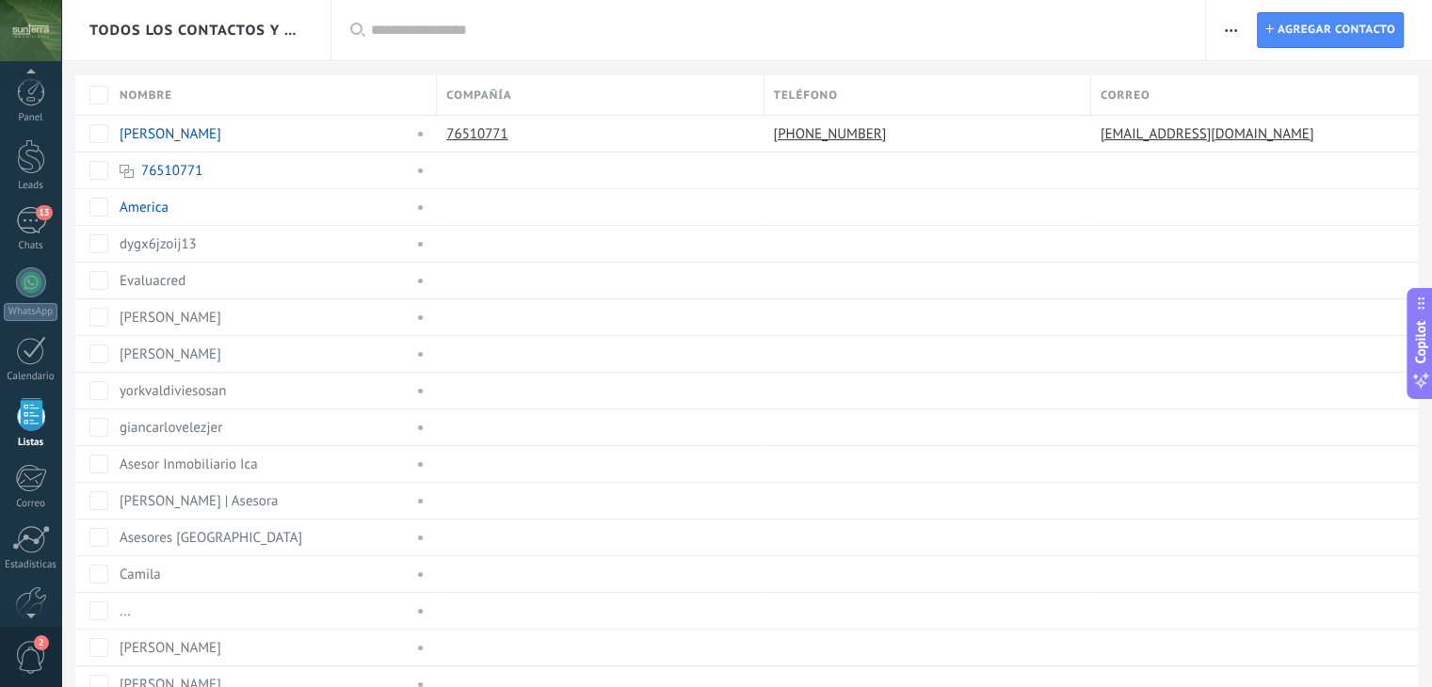
scroll to position [48, 0]
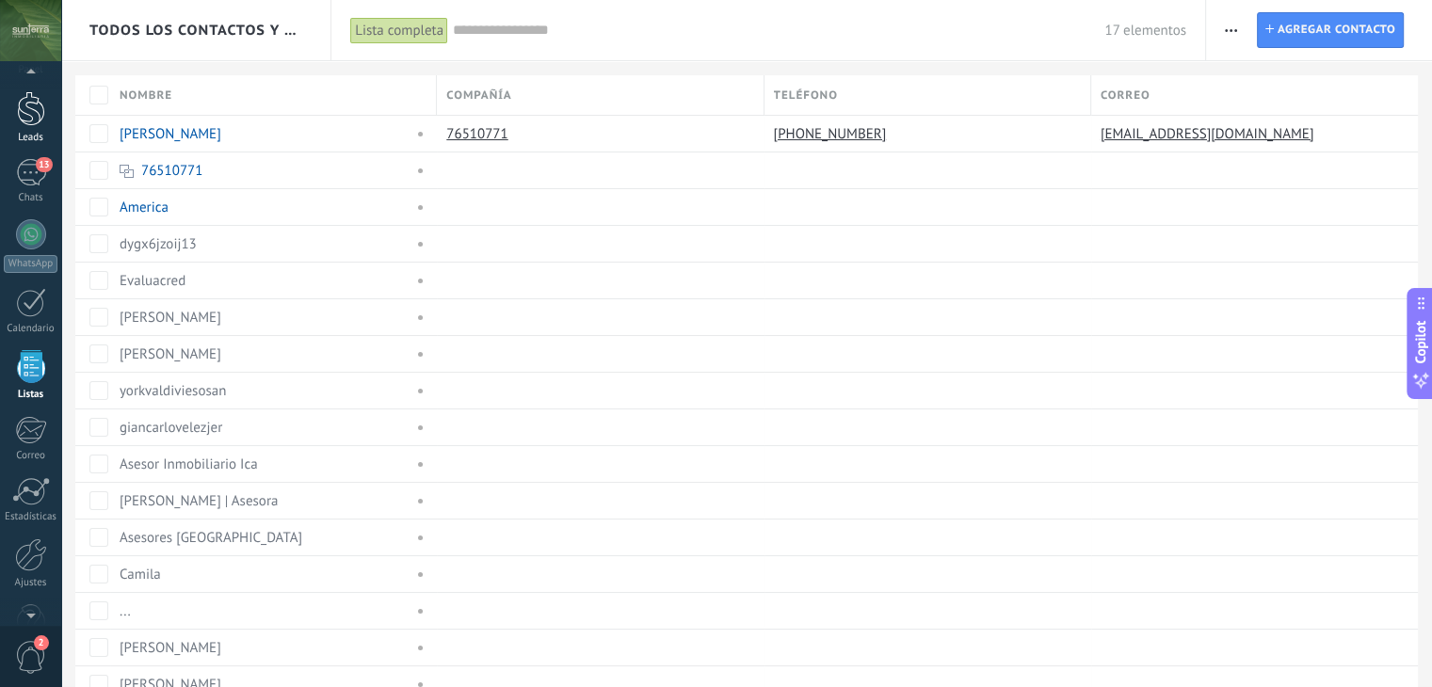
click at [24, 137] on div "Leads" at bounding box center [31, 138] width 55 height 12
